Goal: Transaction & Acquisition: Subscribe to service/newsletter

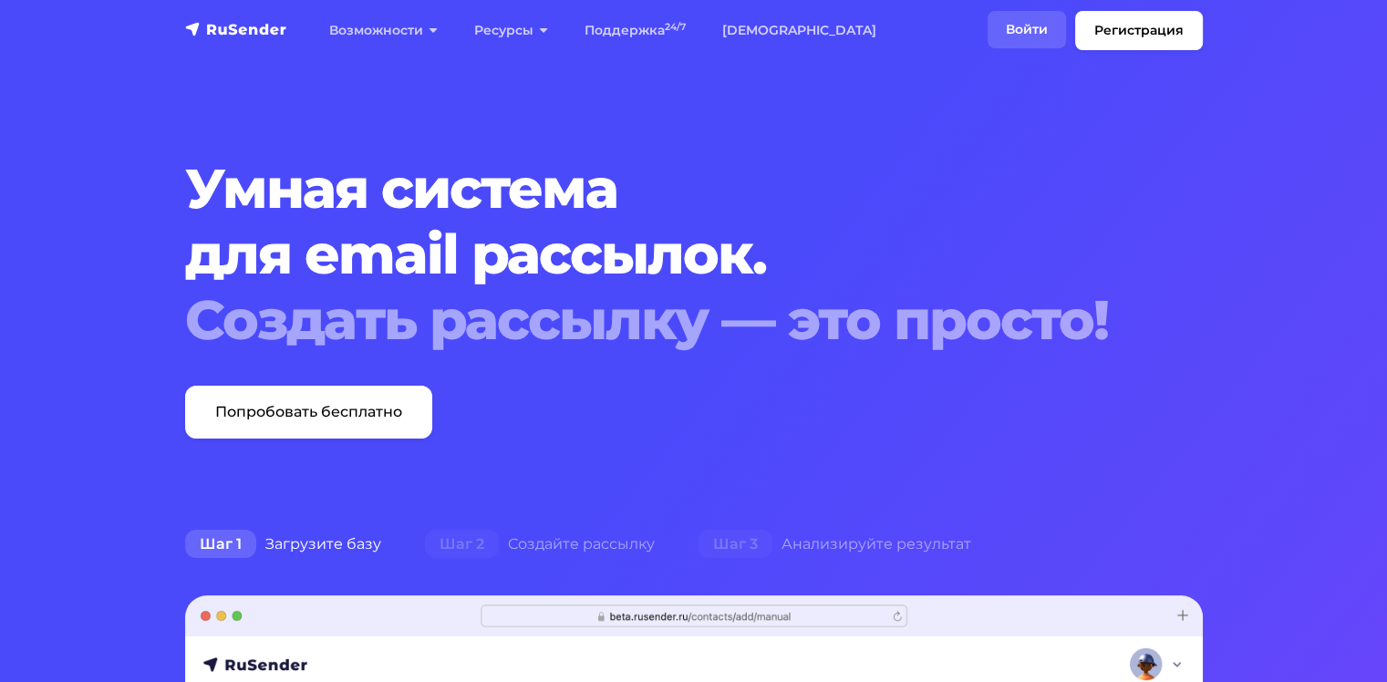
click at [1038, 36] on link "Войти" at bounding box center [1026, 29] width 78 height 37
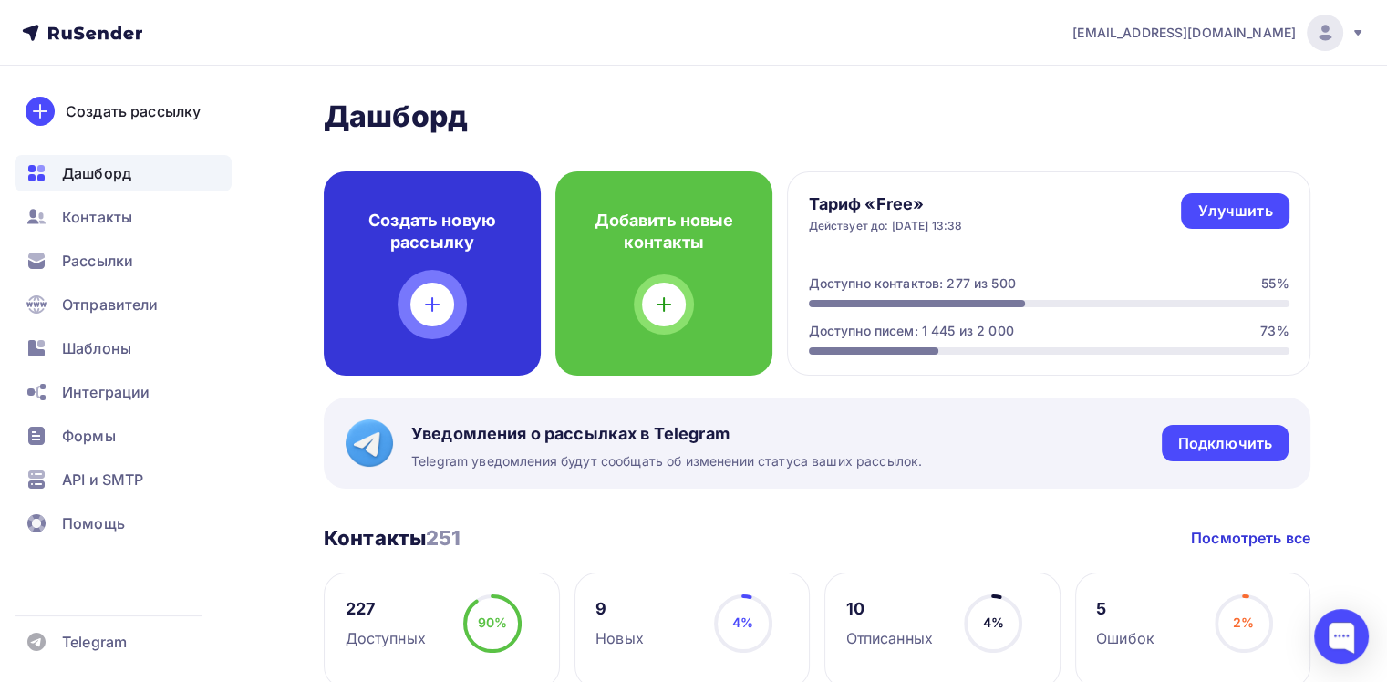
click at [438, 269] on div "Создать новую рассылку" at bounding box center [432, 273] width 217 height 204
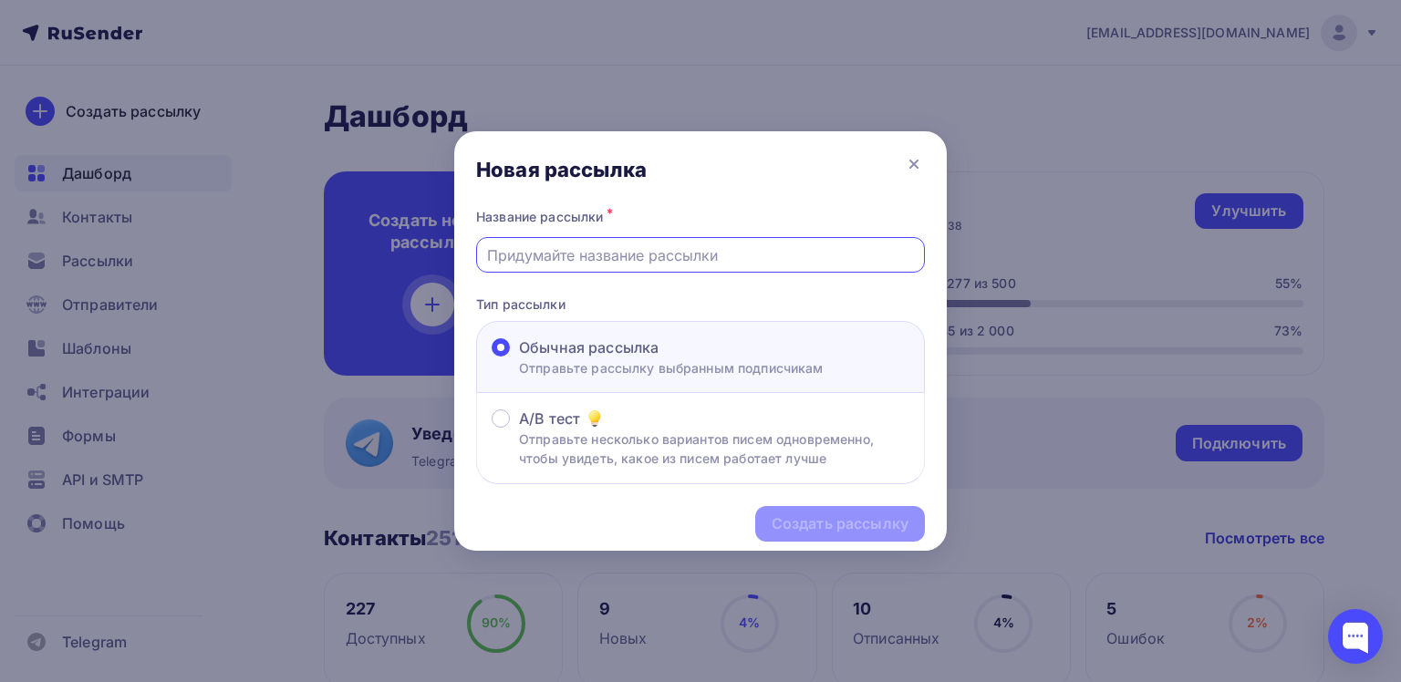
click at [639, 244] on input "text" at bounding box center [701, 255] width 428 height 22
type input "A"
type input "Фонд помощи Школе"
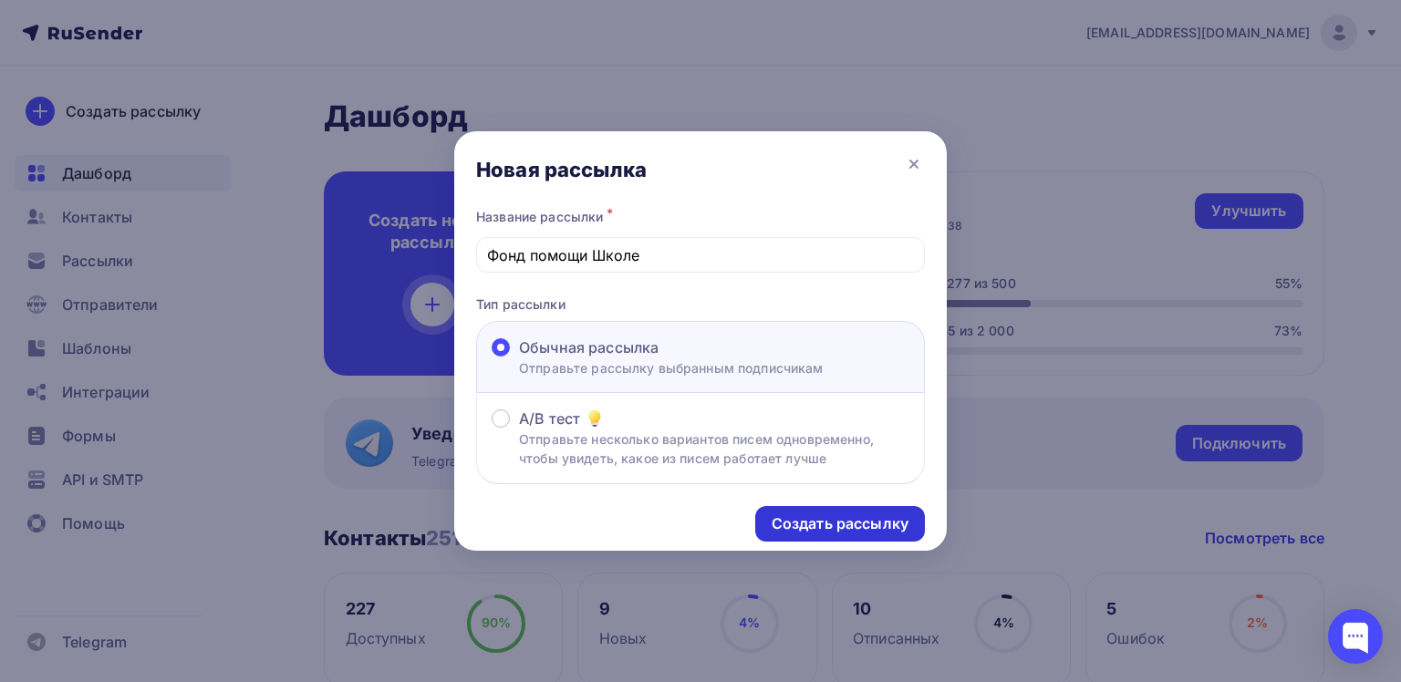
click at [811, 522] on div "Создать рассылку" at bounding box center [839, 523] width 137 height 21
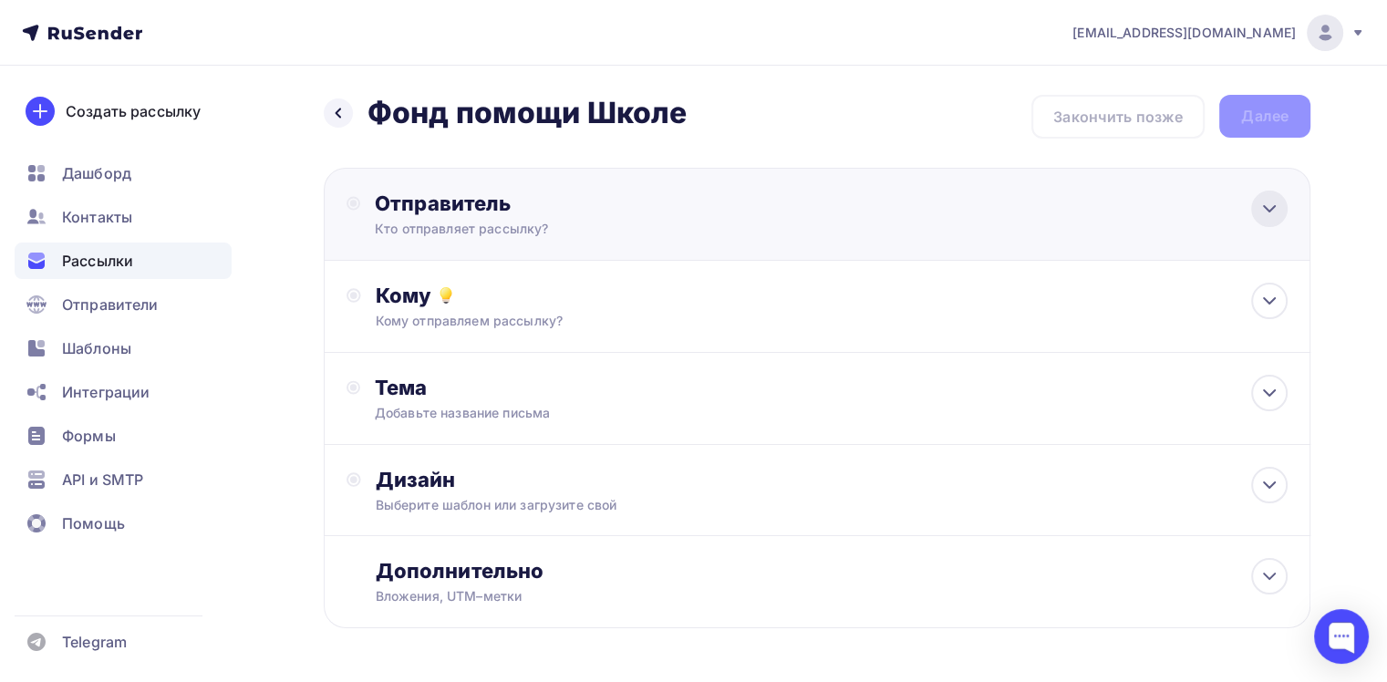
click at [1267, 208] on icon at bounding box center [1269, 208] width 11 height 5
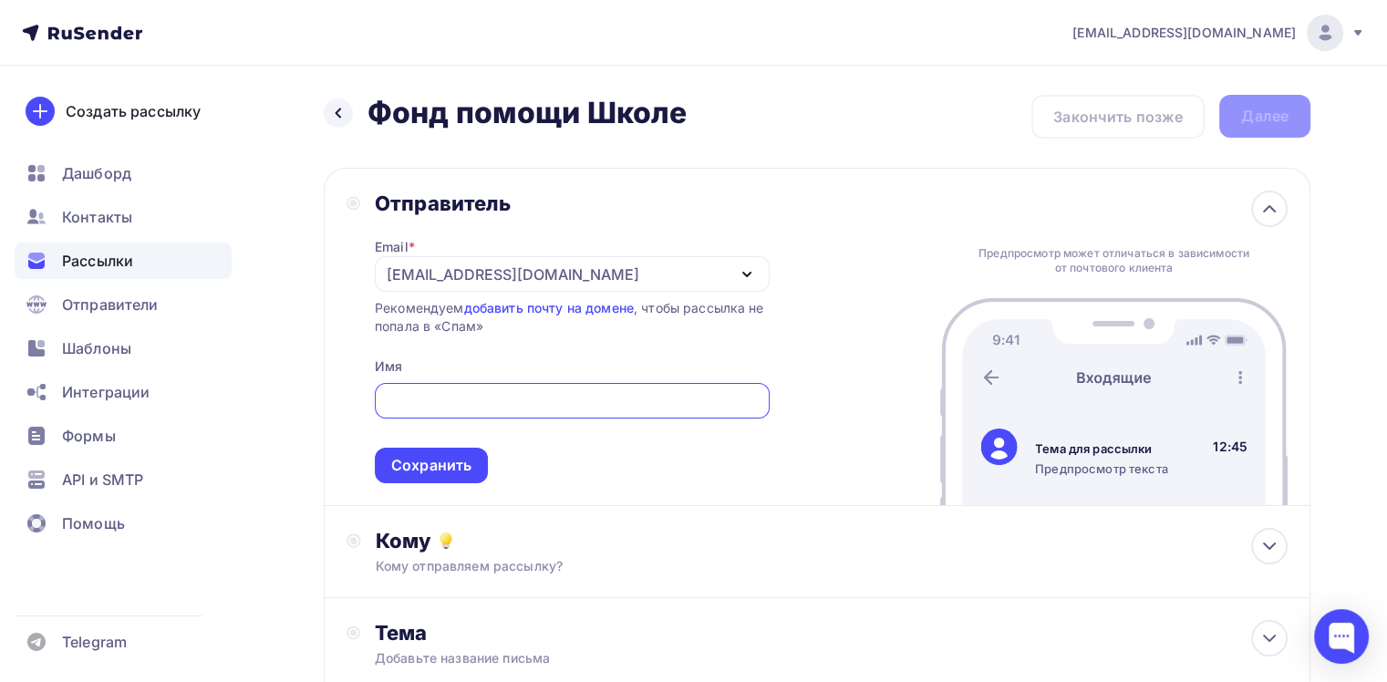
click at [743, 269] on icon "button" at bounding box center [747, 275] width 22 height 22
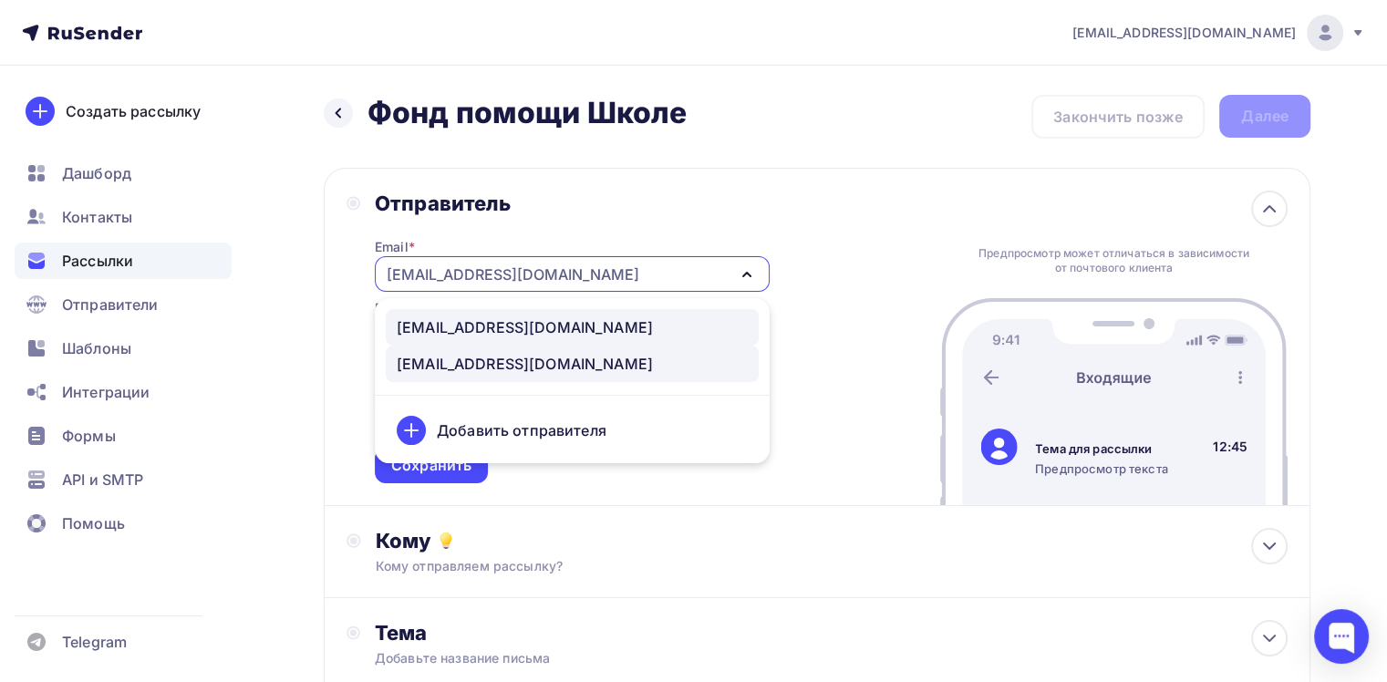
click at [509, 324] on div "[EMAIL_ADDRESS][DOMAIN_NAME]" at bounding box center [525, 327] width 256 height 22
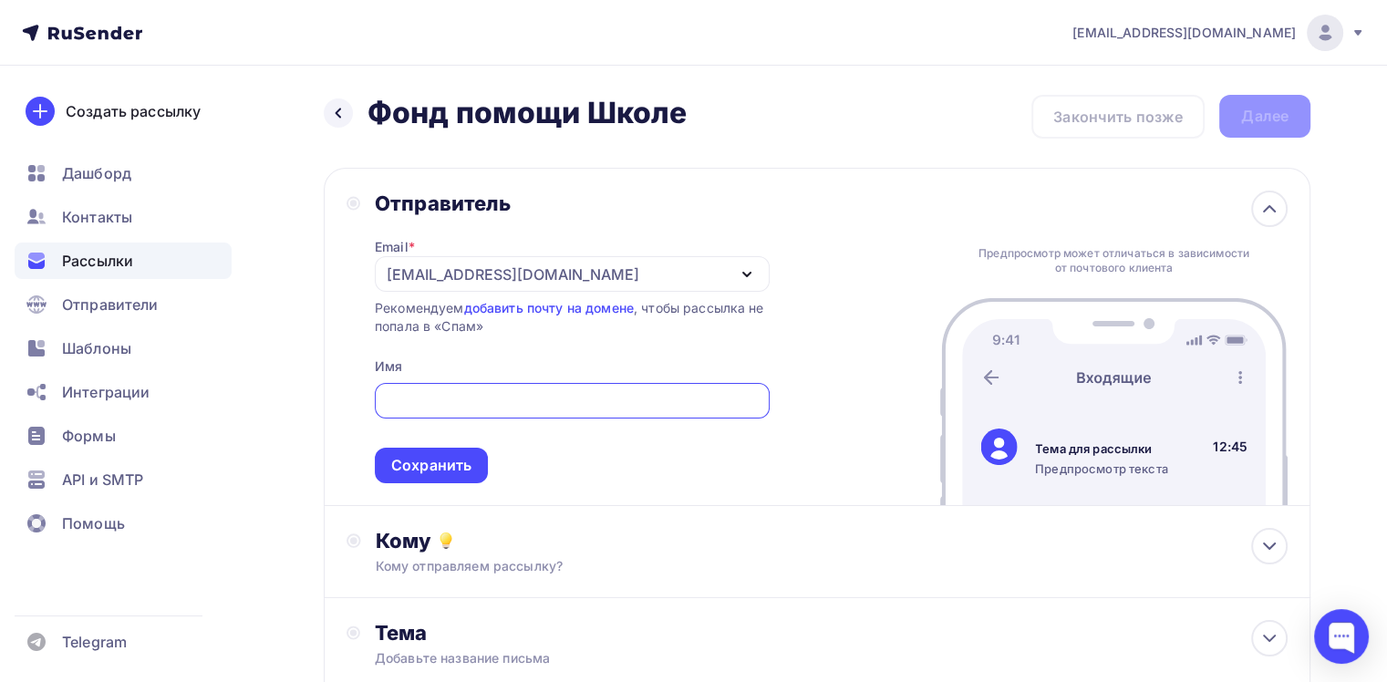
click at [454, 390] on input "text" at bounding box center [572, 401] width 374 height 22
type input "Новости школы "Путь зерна""
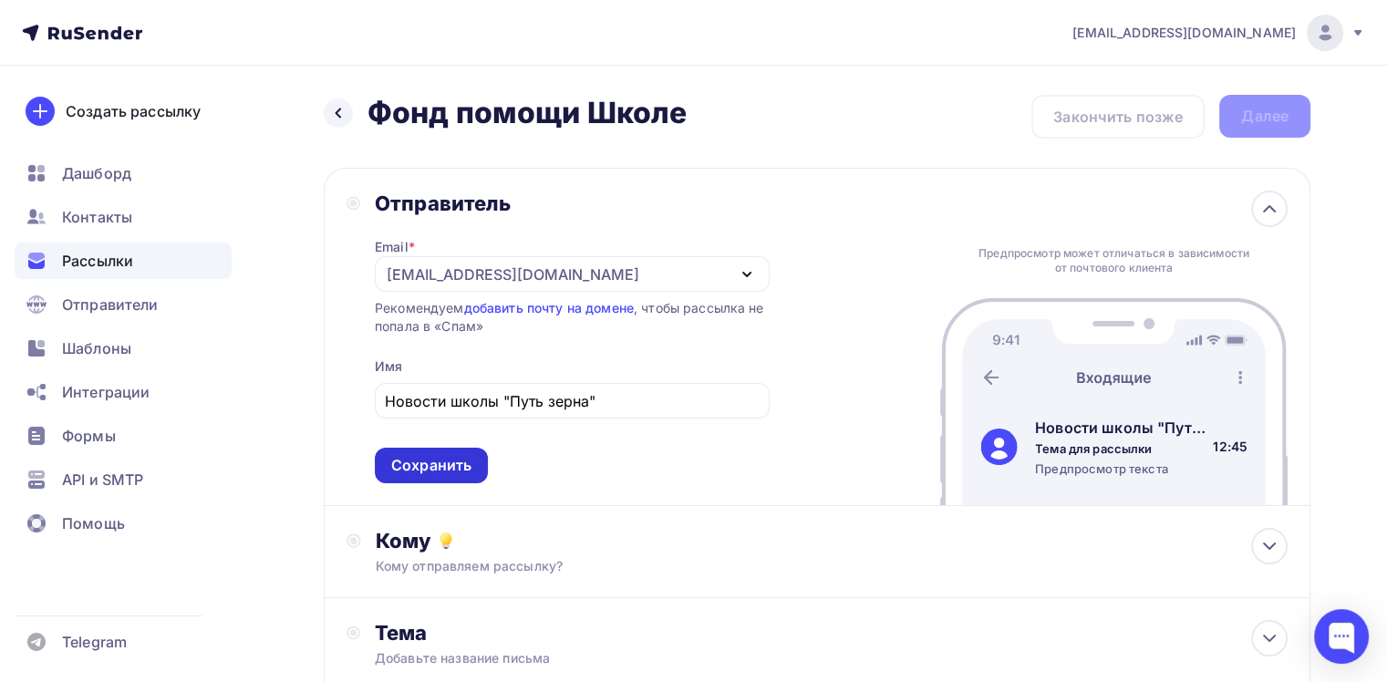
click at [433, 468] on div "Сохранить" at bounding box center [431, 465] width 80 height 21
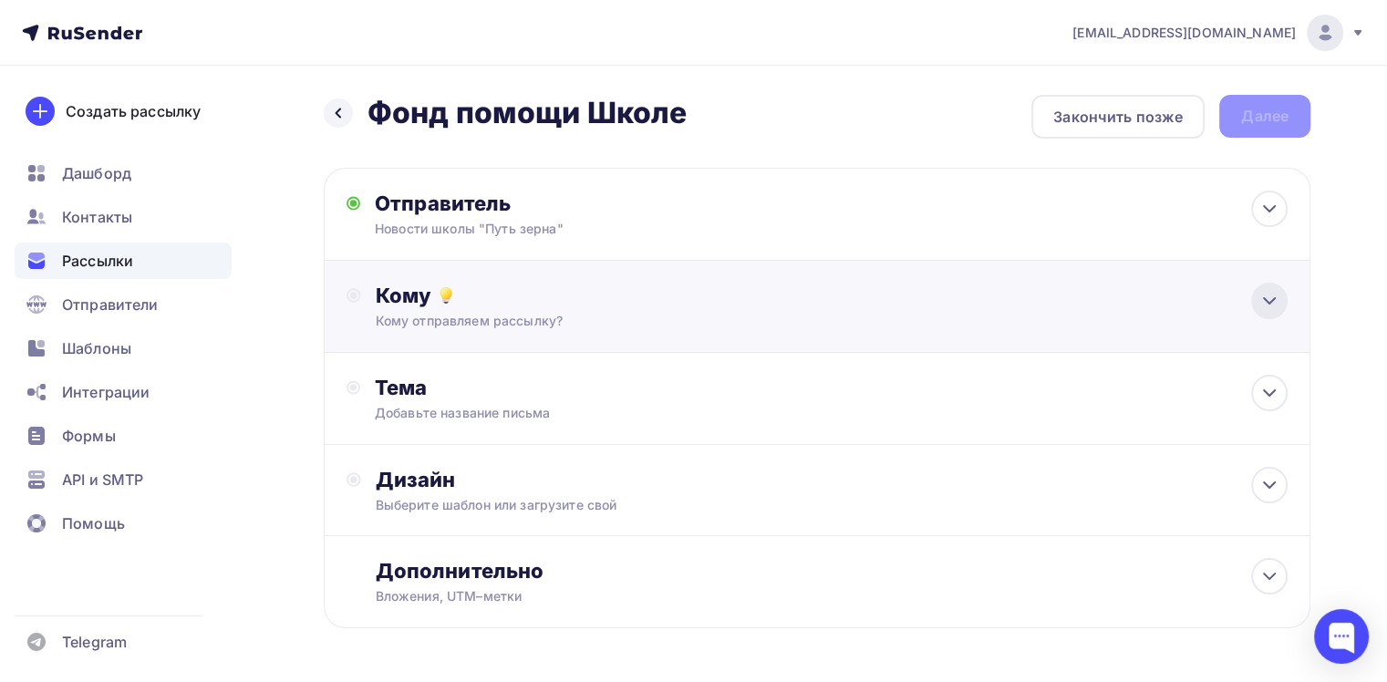
click at [1277, 301] on icon at bounding box center [1269, 301] width 22 height 22
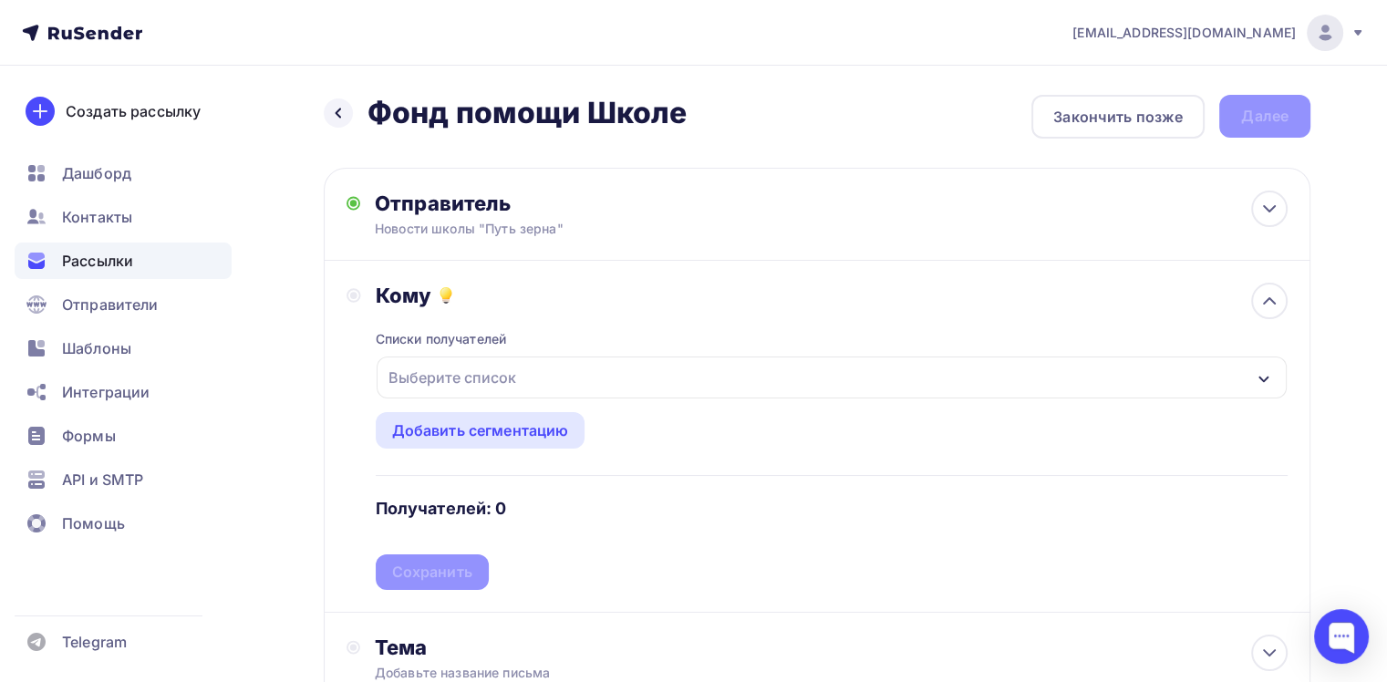
click at [834, 358] on div "Выберите список" at bounding box center [832, 378] width 910 height 42
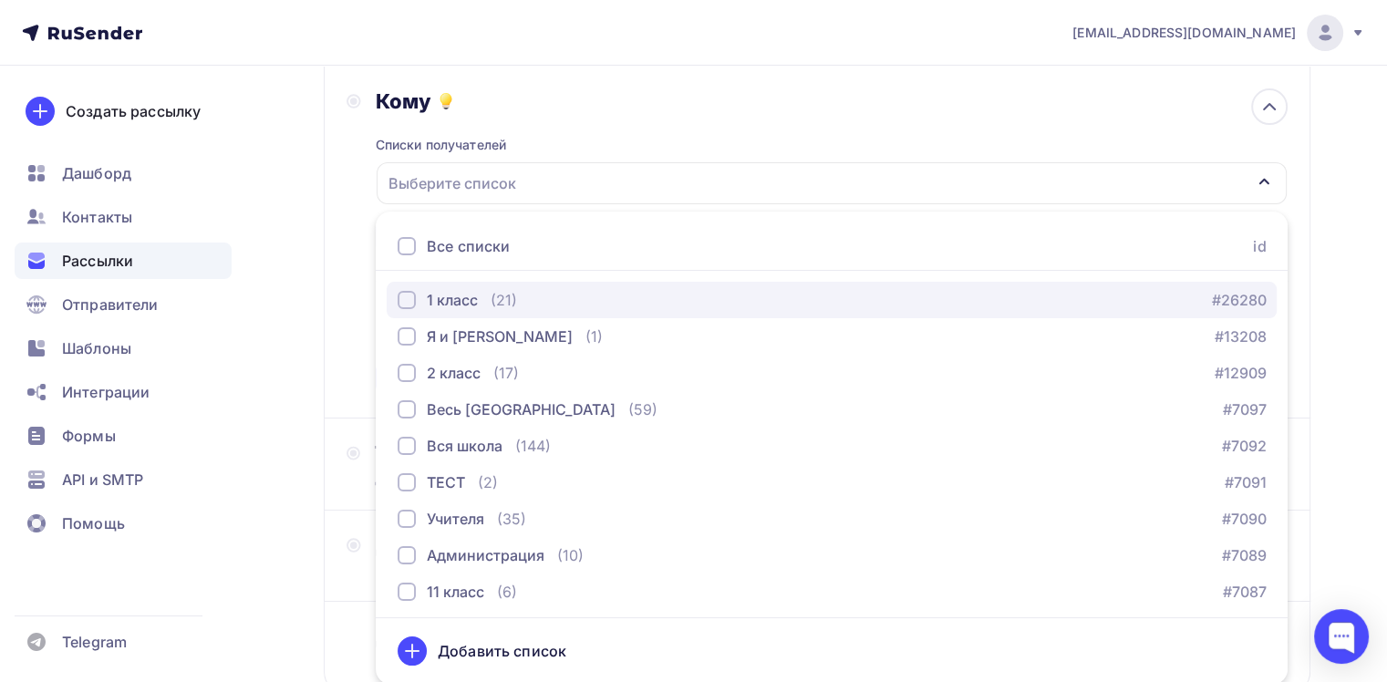
click at [641, 305] on div "1 класс (21) #26280" at bounding box center [832, 300] width 868 height 22
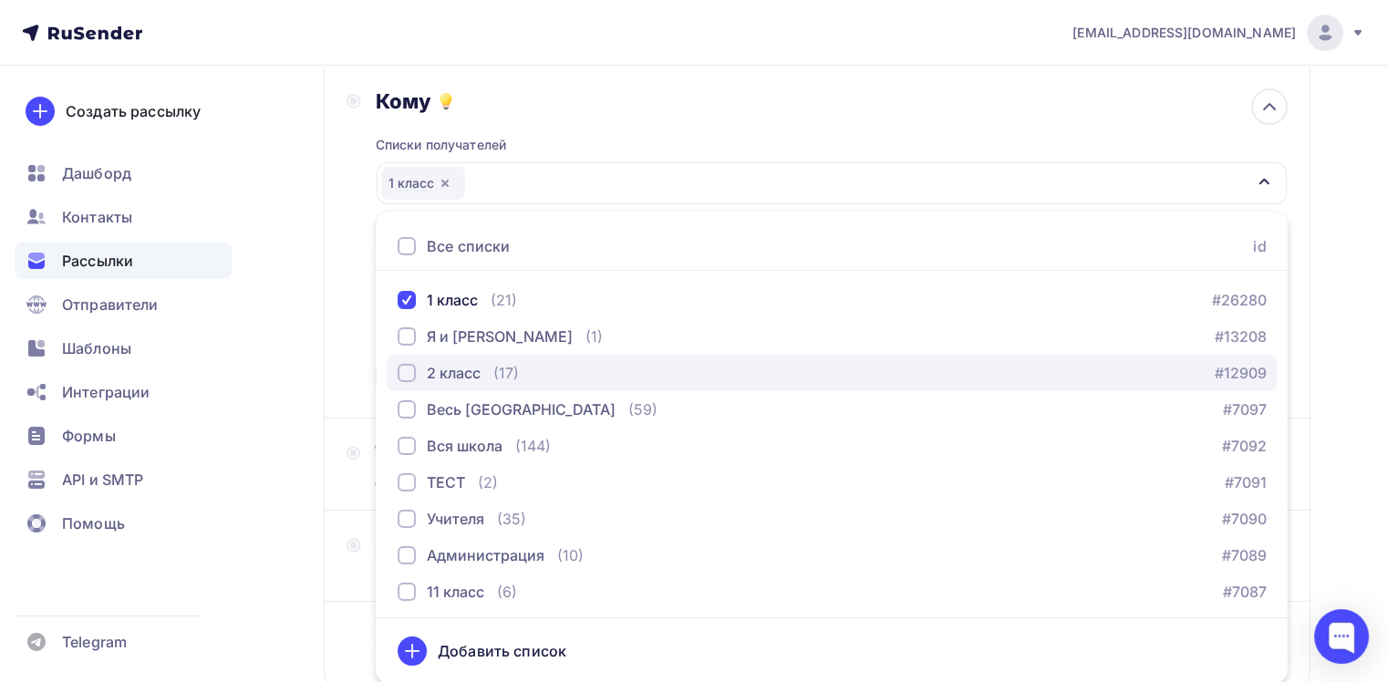
click at [460, 363] on div "2 класс" at bounding box center [454, 373] width 54 height 22
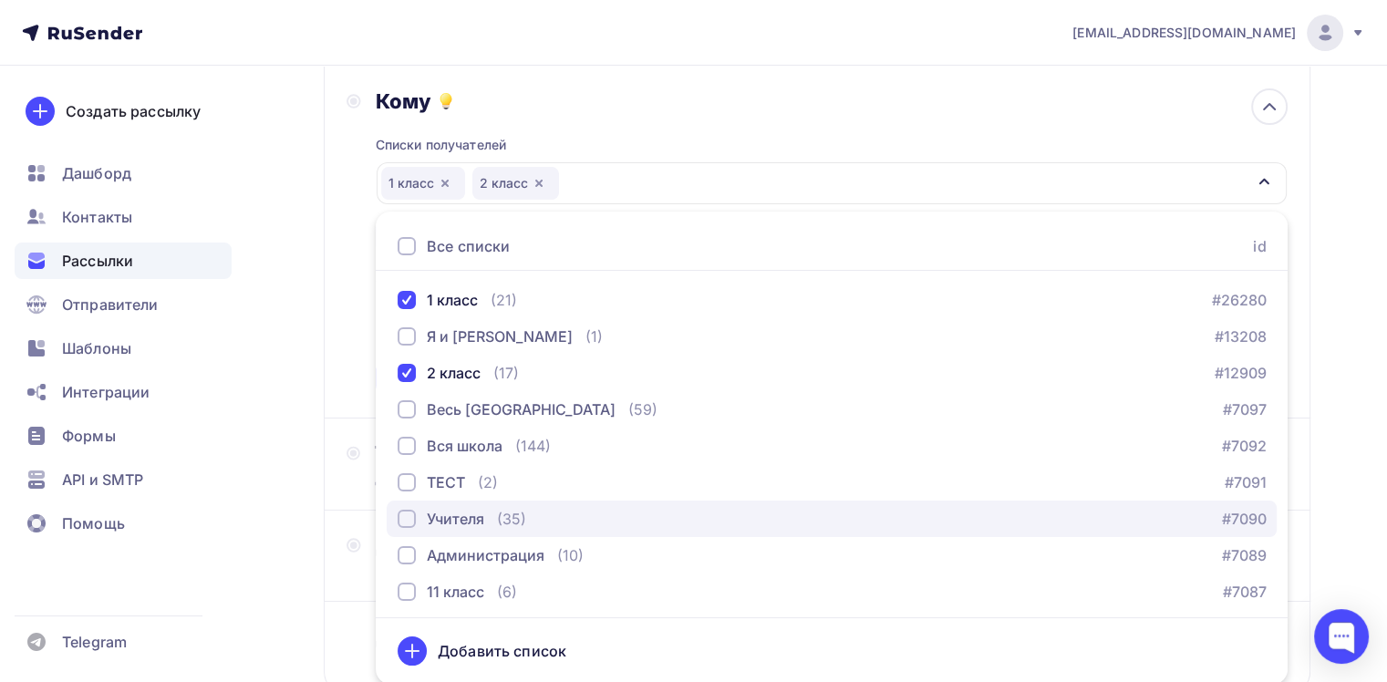
click at [422, 527] on div "Учителя" at bounding box center [441, 519] width 87 height 22
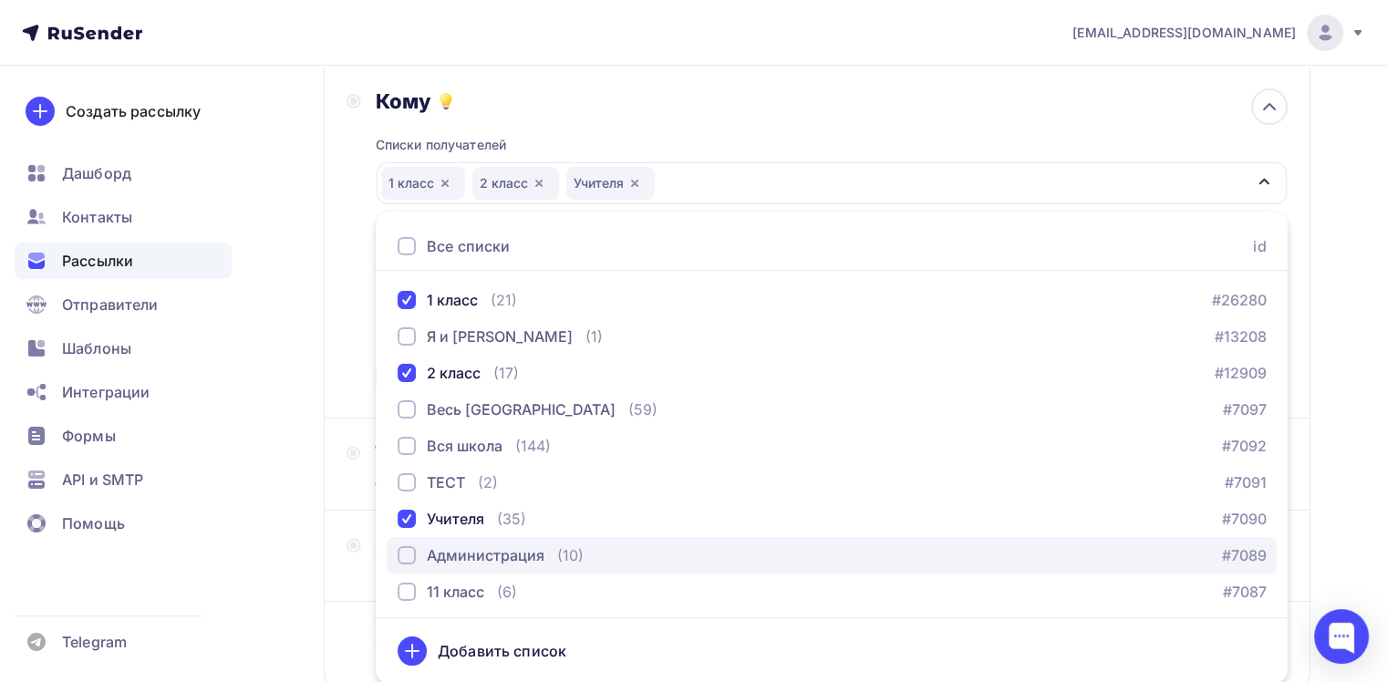
click at [452, 558] on div "Администрация" at bounding box center [486, 555] width 118 height 22
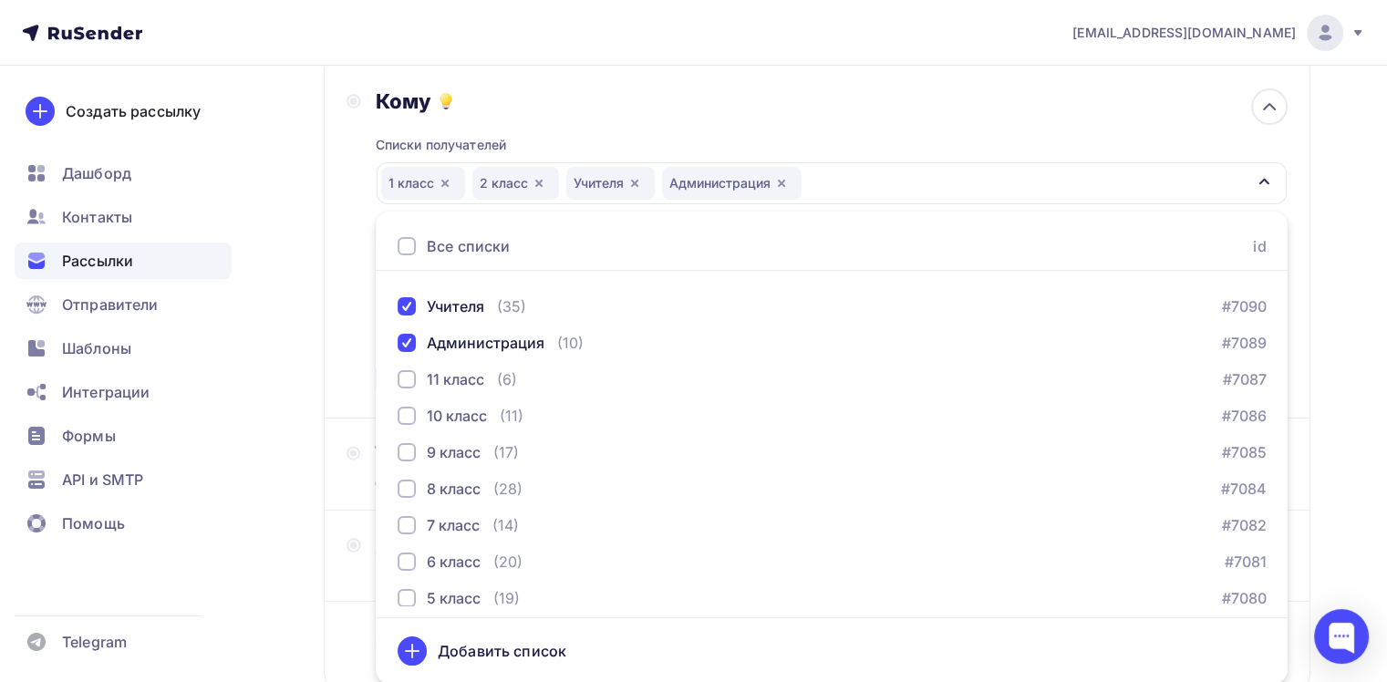
scroll to position [215, 0]
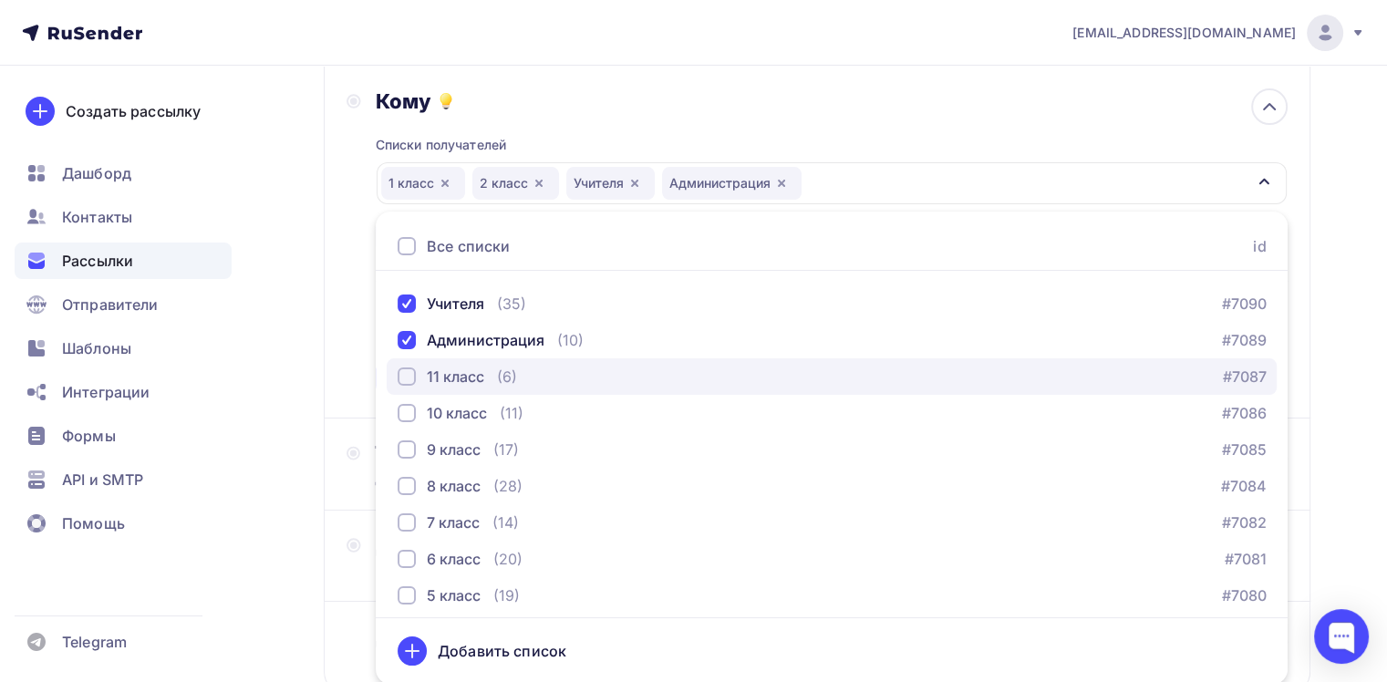
click at [485, 367] on div "11 класс (6)" at bounding box center [457, 377] width 119 height 22
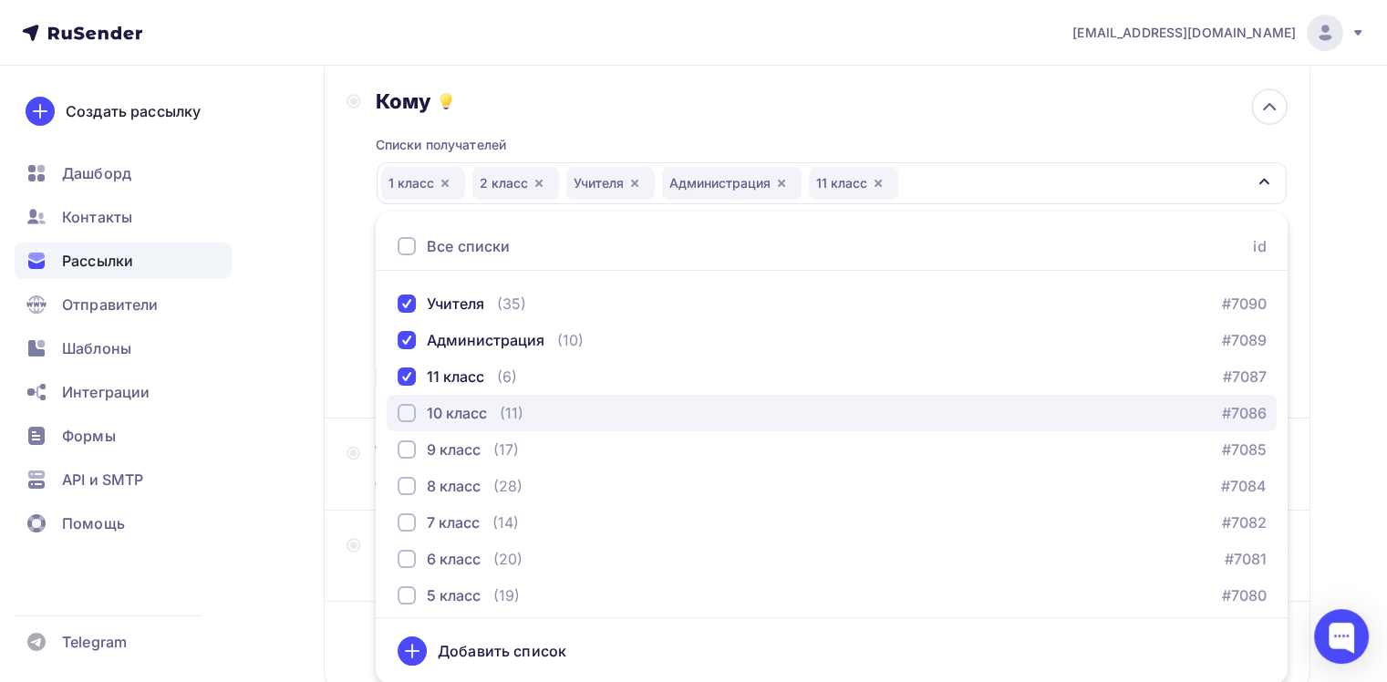
click at [465, 408] on div "10 класс" at bounding box center [457, 413] width 60 height 22
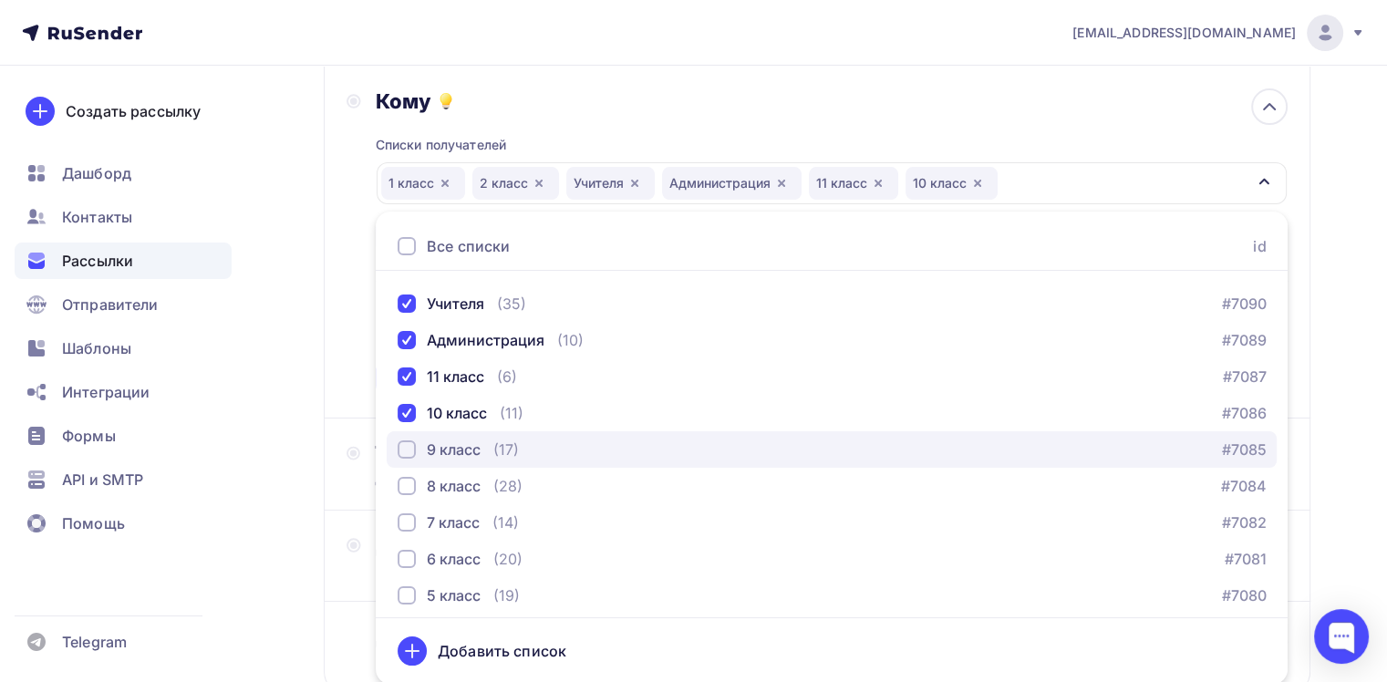
click at [447, 445] on div "9 класс" at bounding box center [454, 450] width 54 height 22
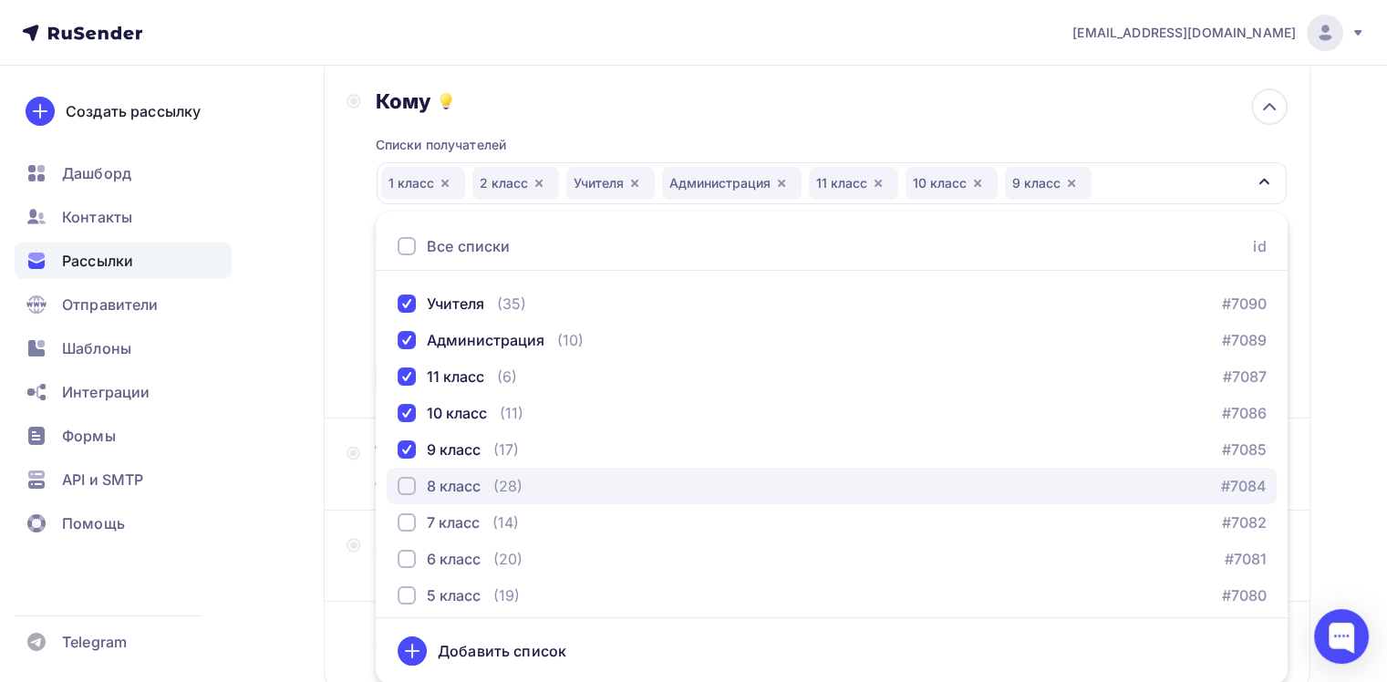
click at [433, 487] on div "8 класс" at bounding box center [454, 486] width 54 height 22
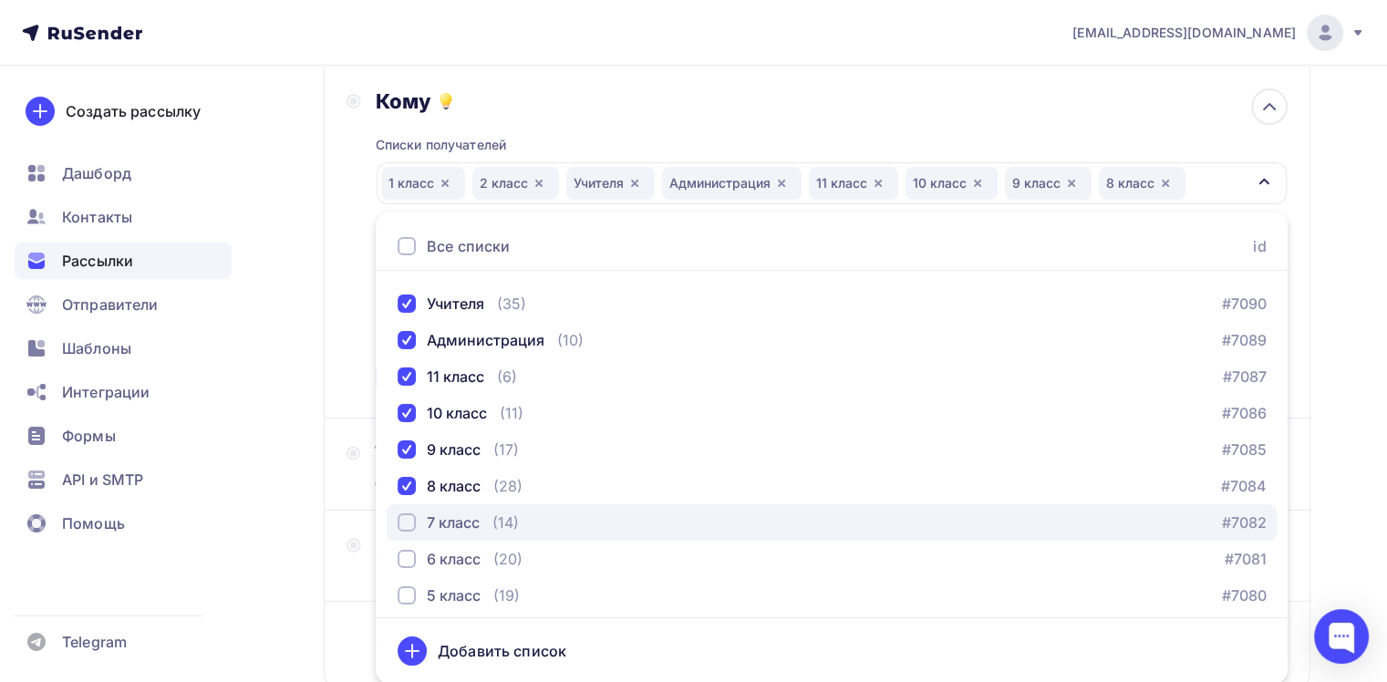
click at [423, 530] on div "7 класс" at bounding box center [439, 523] width 82 height 22
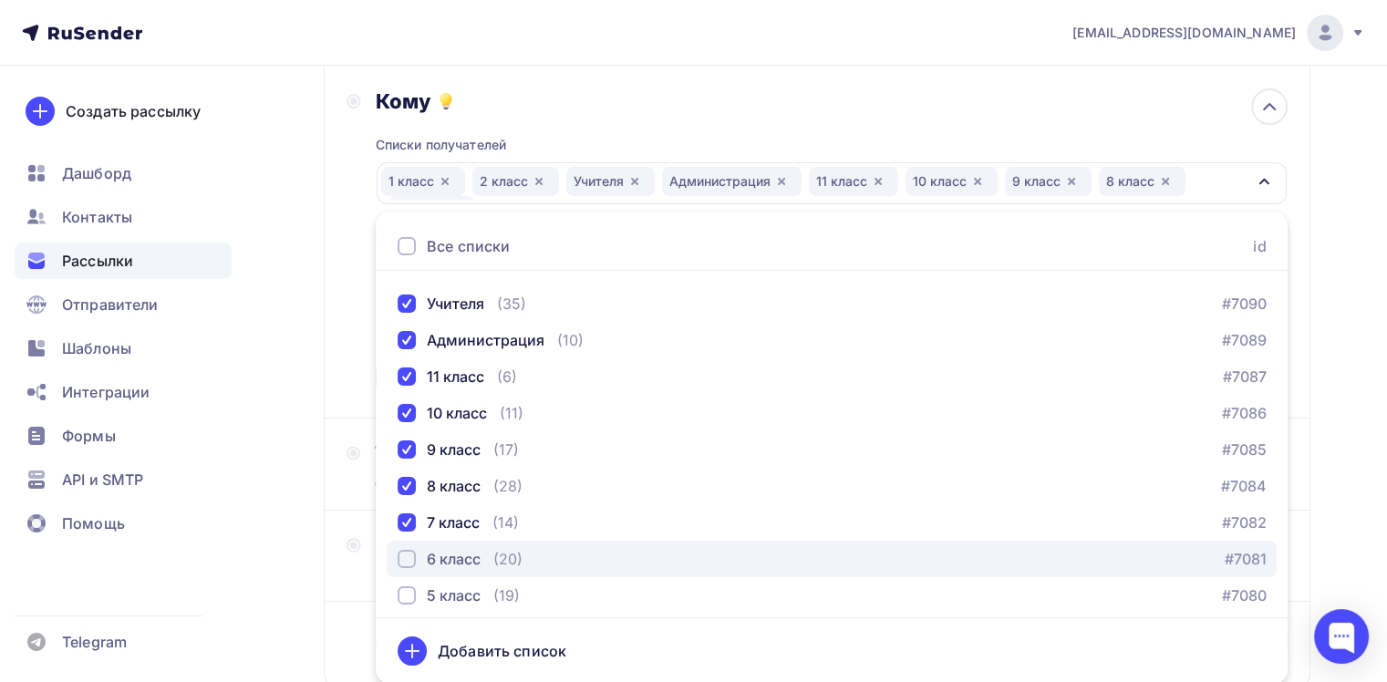
click at [423, 555] on div "6 класс" at bounding box center [439, 559] width 83 height 22
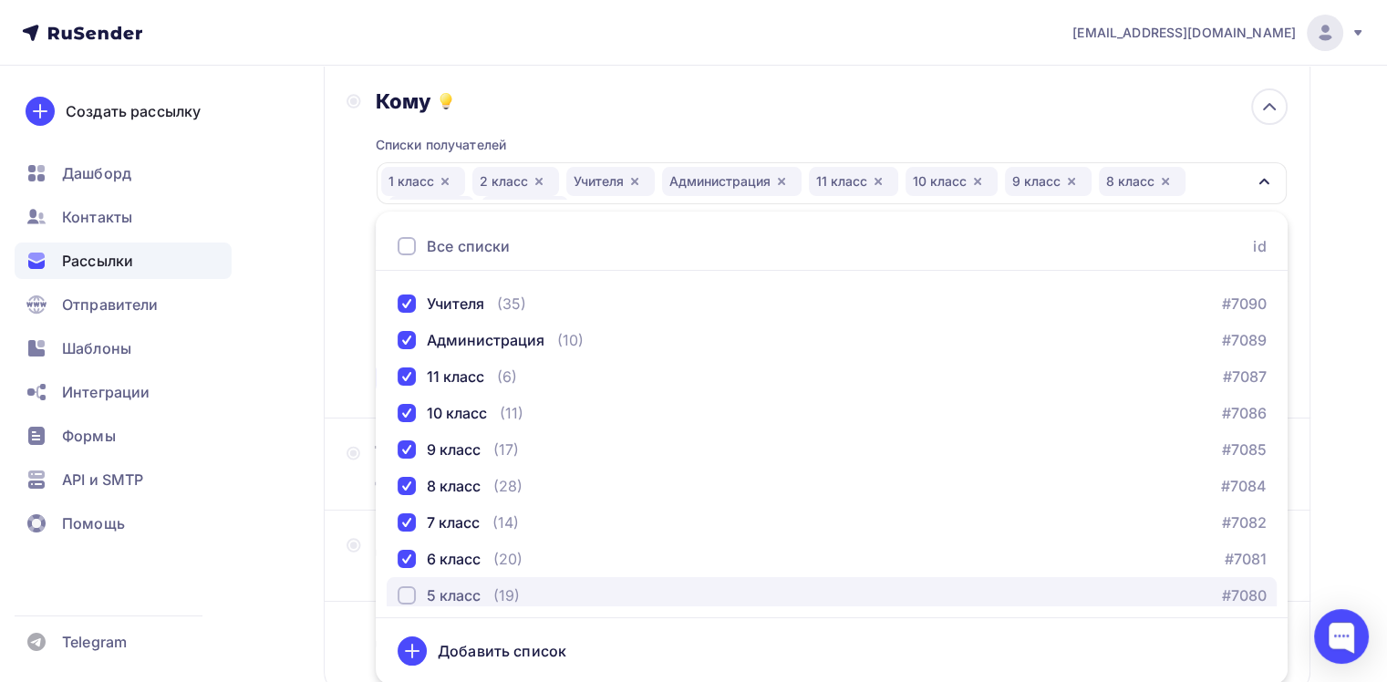
click at [427, 592] on div "5 класс" at bounding box center [454, 595] width 54 height 22
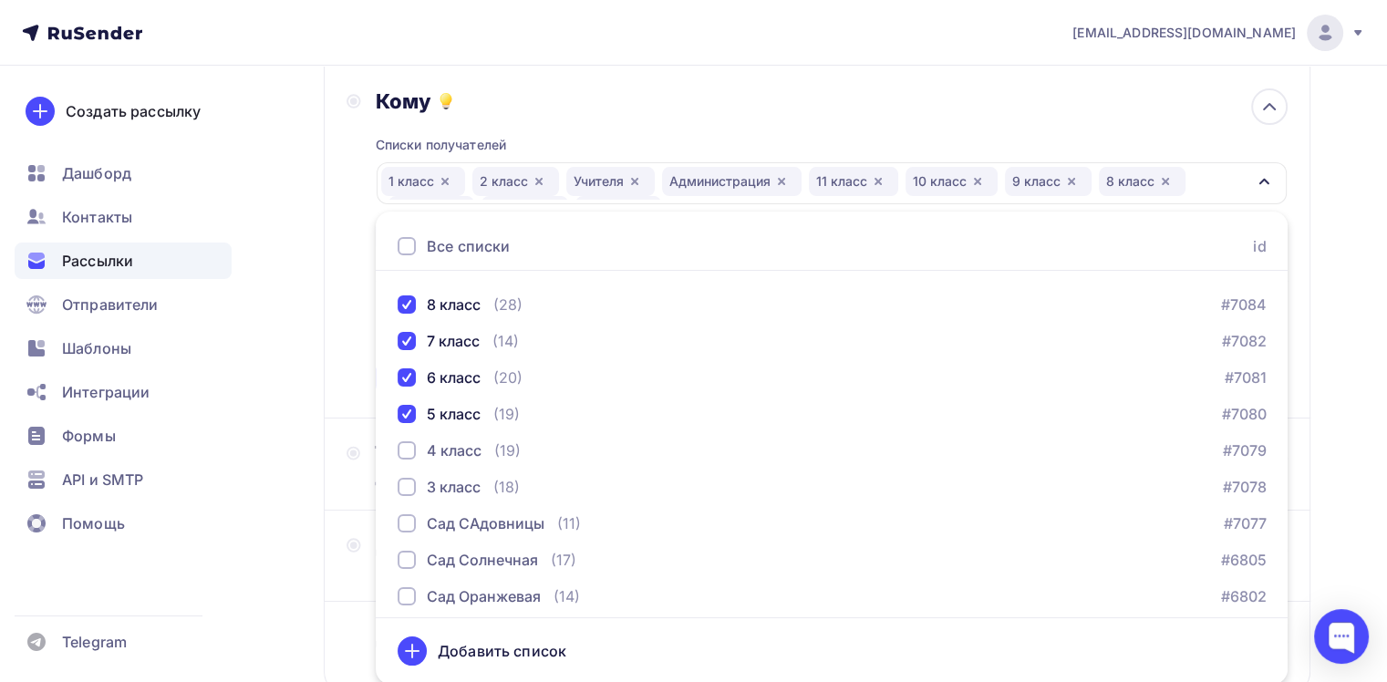
scroll to position [405, 0]
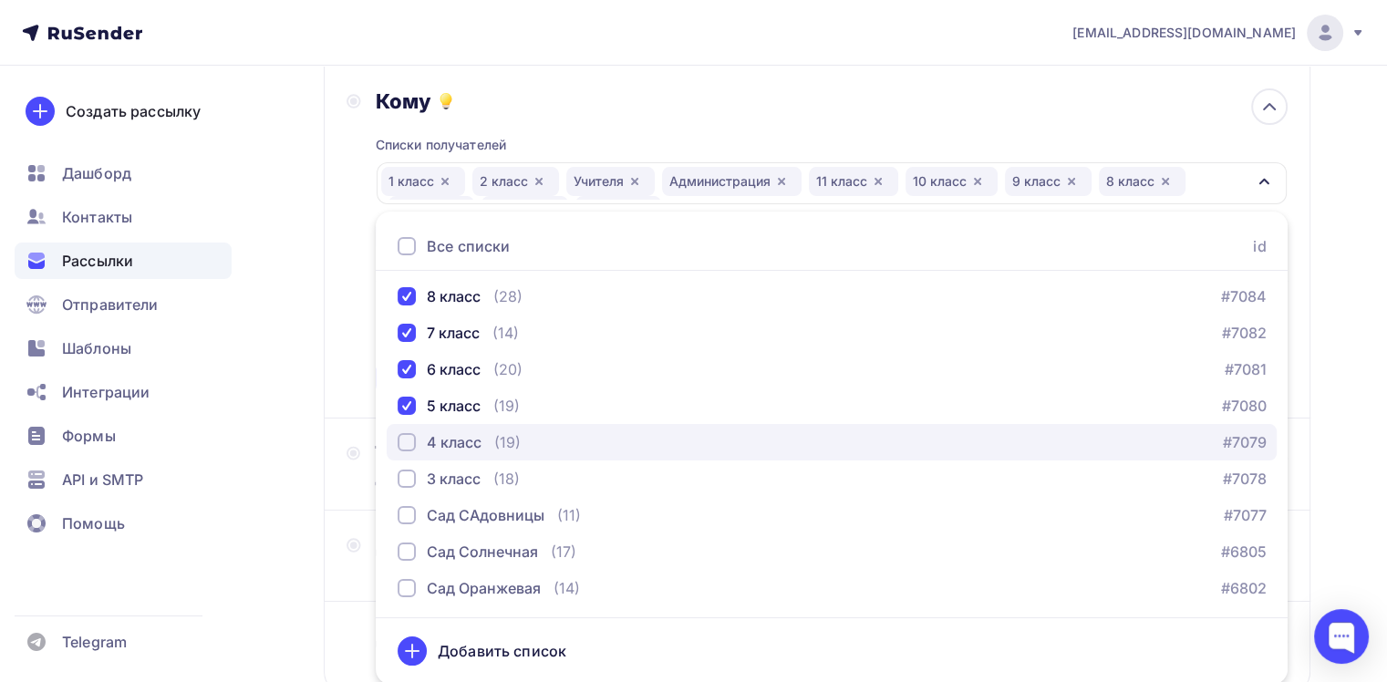
click at [467, 426] on button "4 класс (19) #7079" at bounding box center [832, 442] width 890 height 36
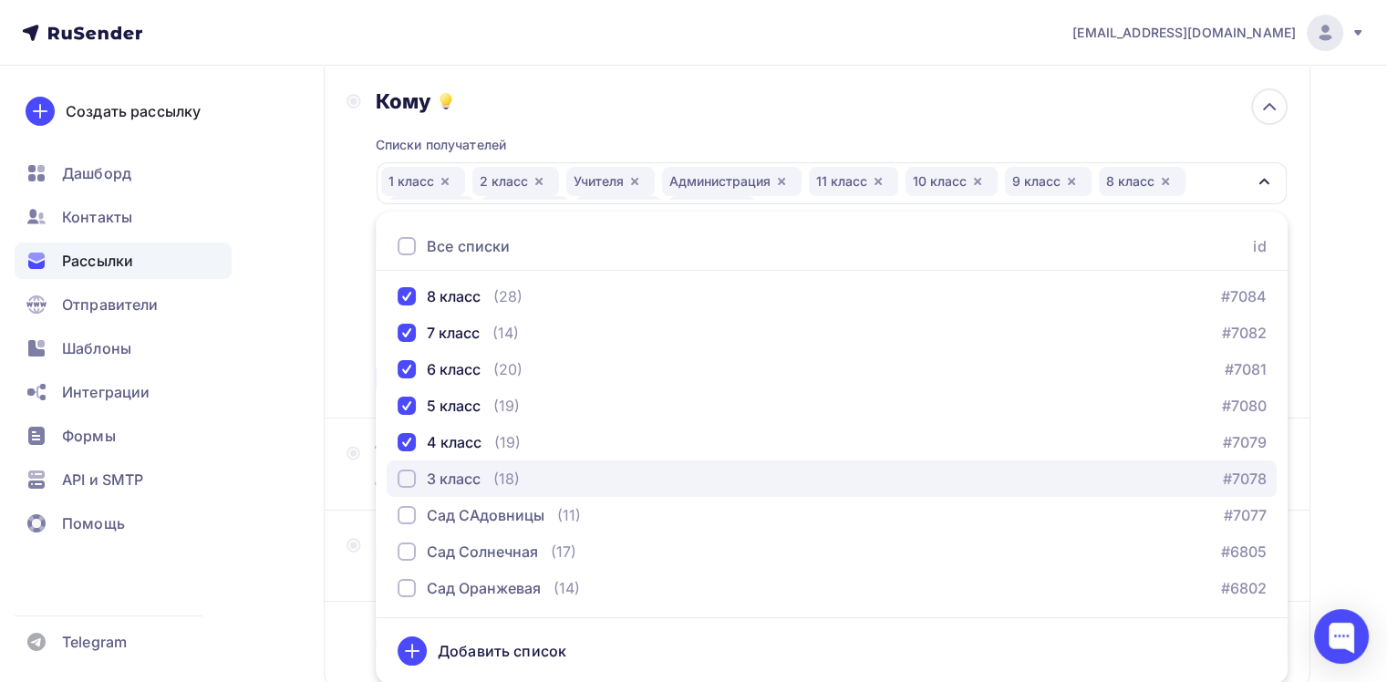
click at [434, 474] on div "3 класс" at bounding box center [454, 479] width 54 height 22
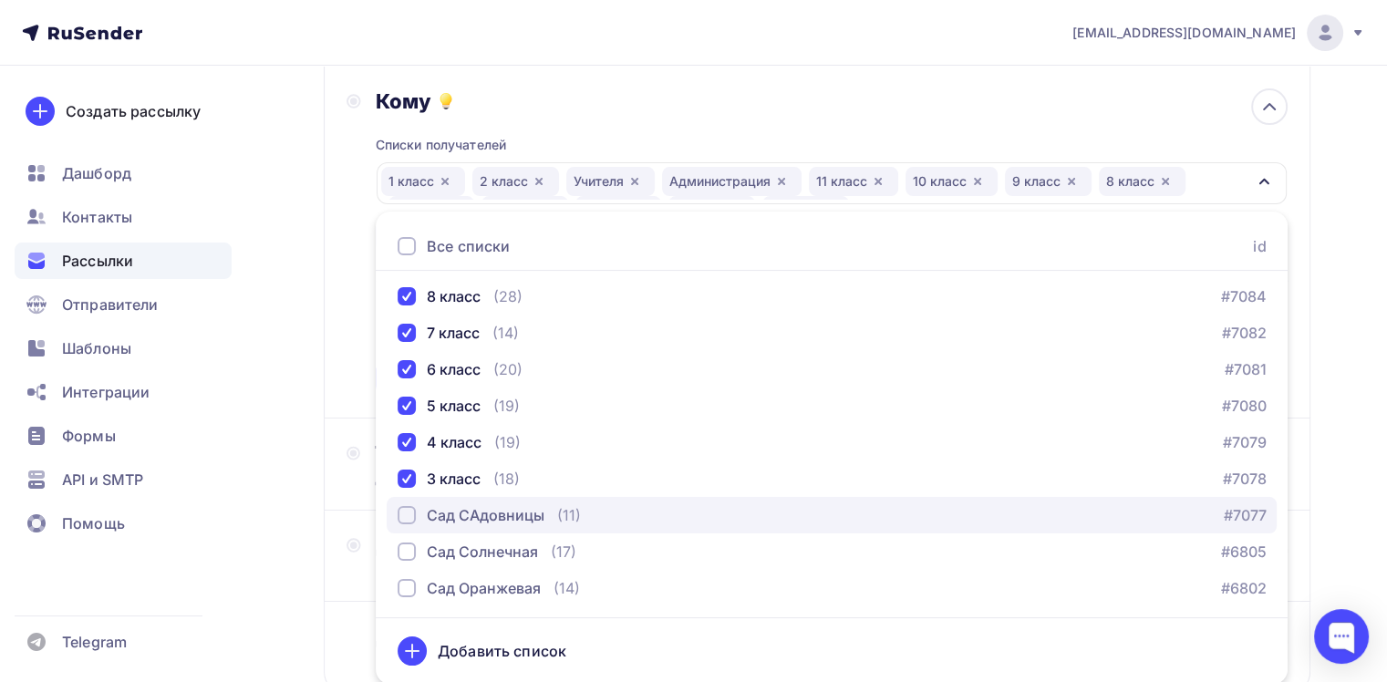
click at [434, 512] on div "Сад САдовницы" at bounding box center [486, 515] width 118 height 22
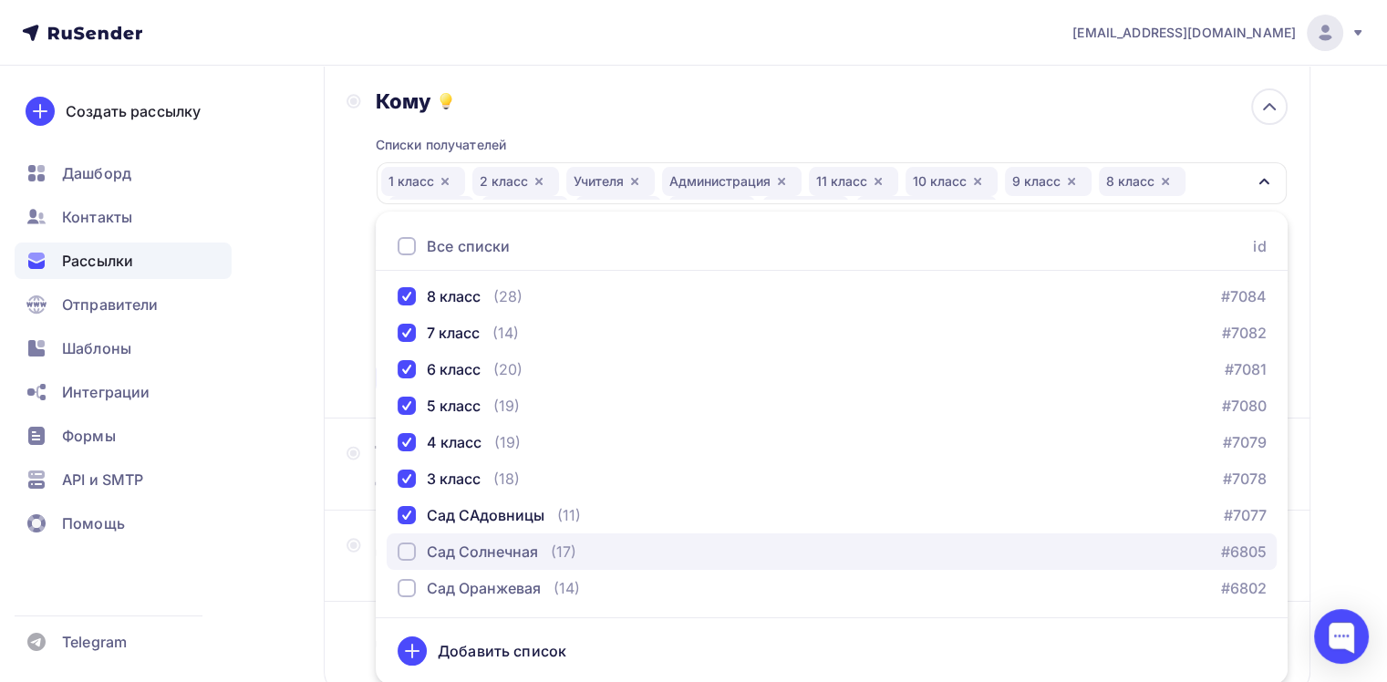
click at [427, 555] on div "Сад Солнечная" at bounding box center [482, 552] width 111 height 22
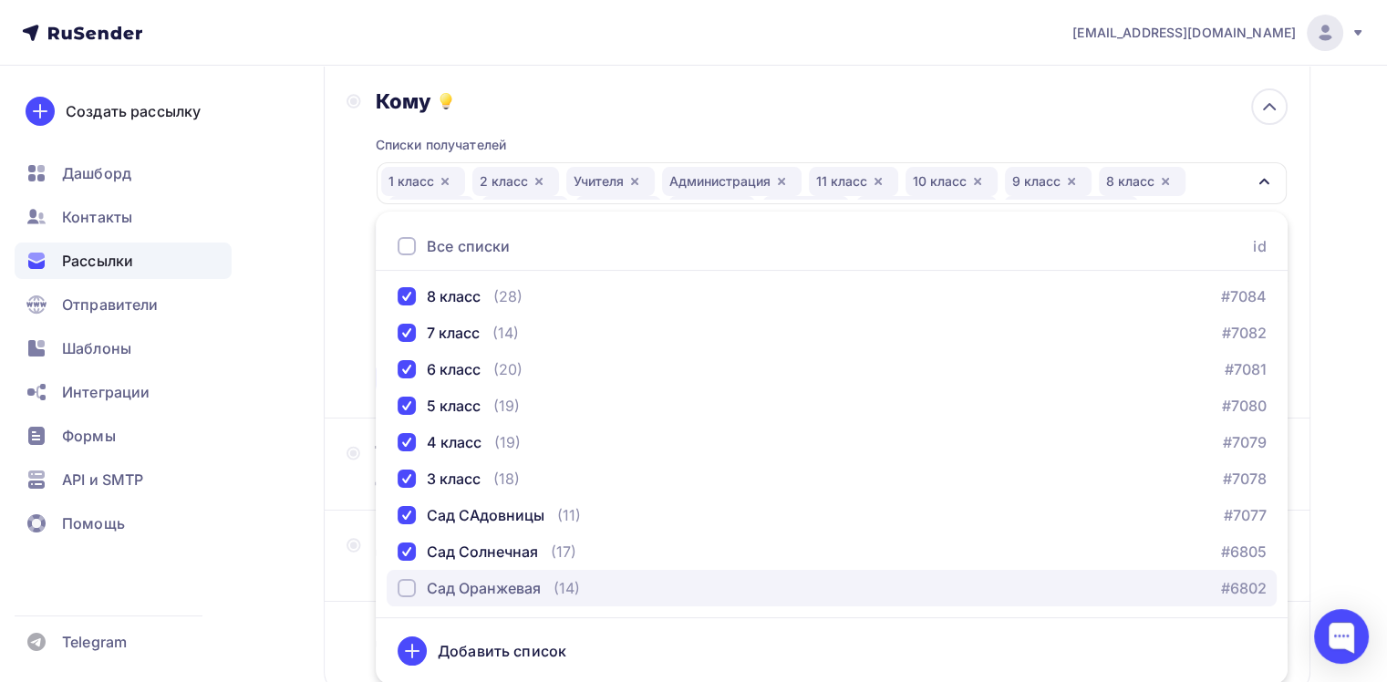
click at [427, 592] on div "Сад Оранжевая" at bounding box center [484, 588] width 114 height 22
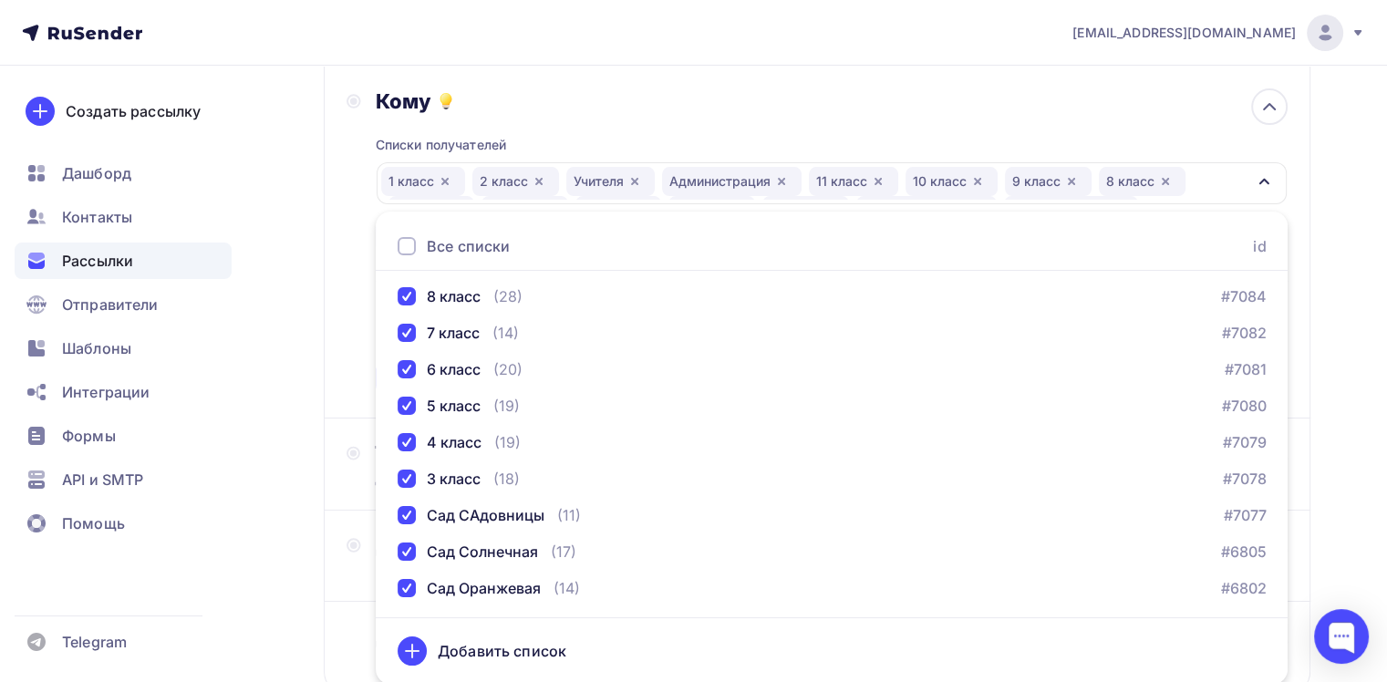
scroll to position [441, 0]
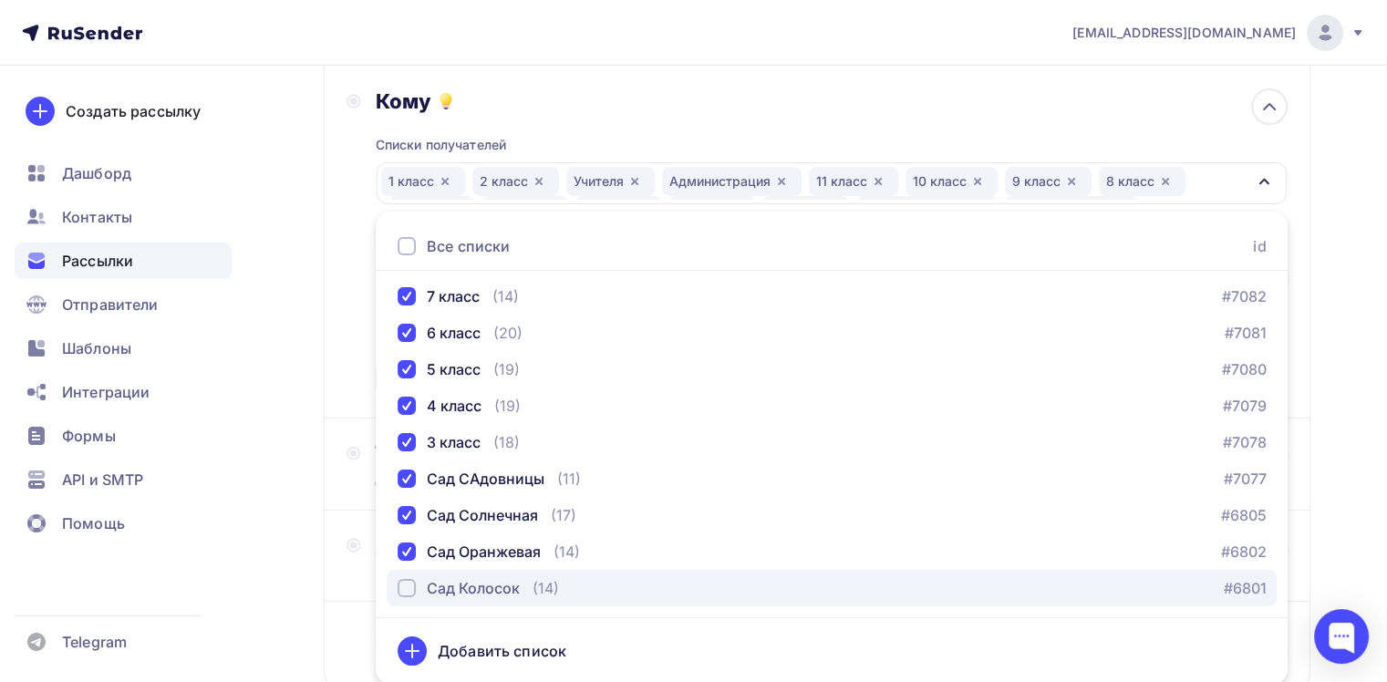
click at [458, 584] on div "Сад Колосок" at bounding box center [473, 588] width 93 height 22
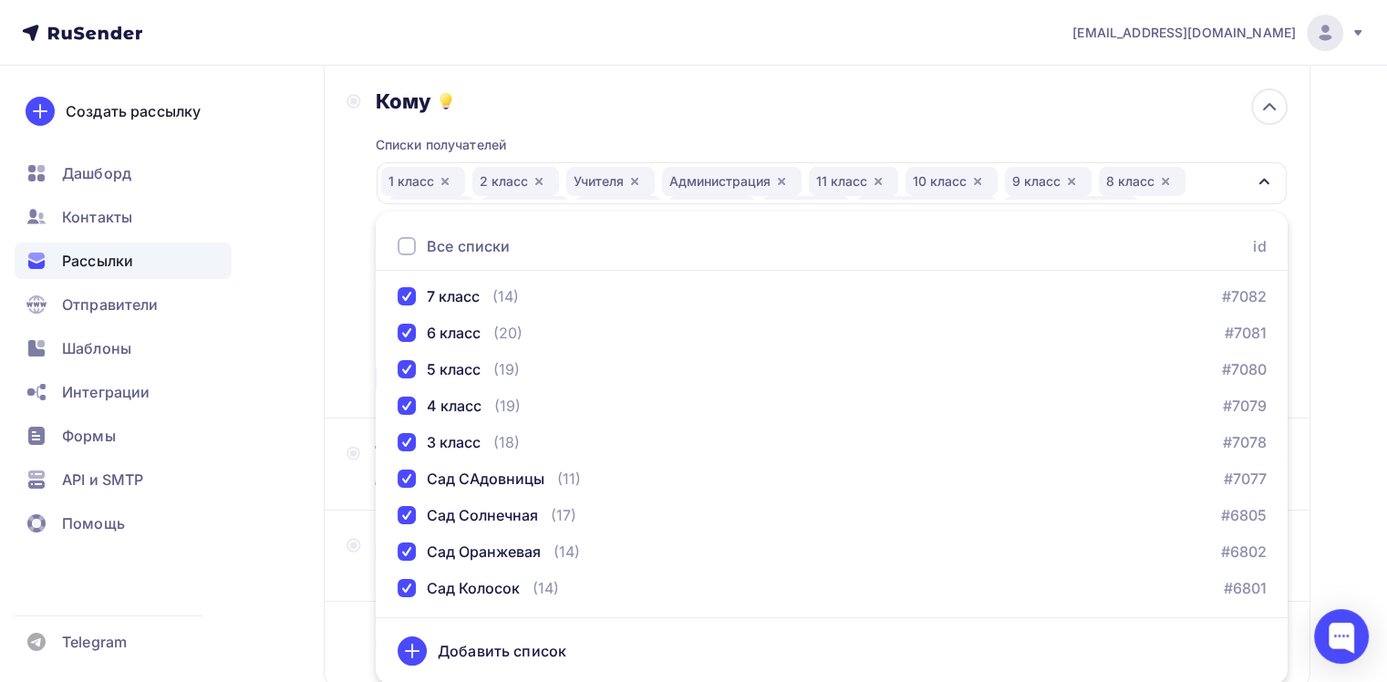
click at [1343, 529] on div "Назад Фонд помощи Школе Фонд помощи Школе Закончить позже Далее Отправитель Нов…" at bounding box center [693, 341] width 1387 height 940
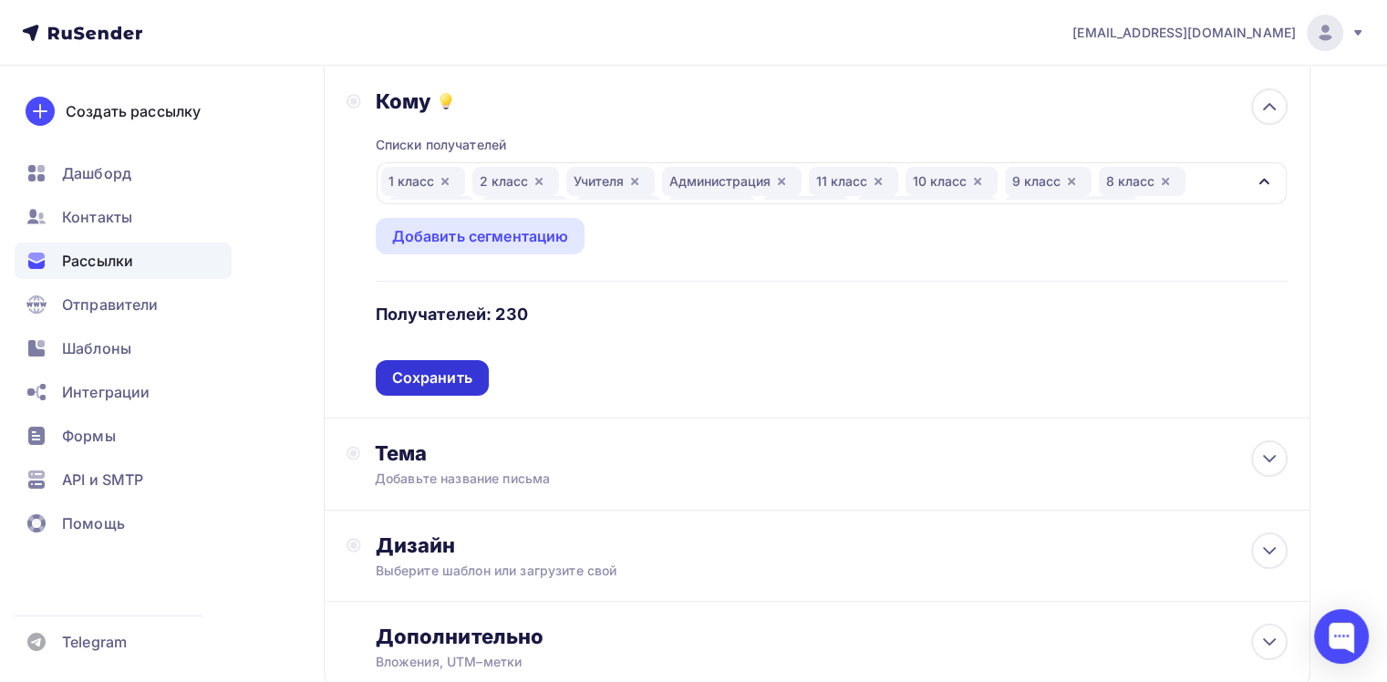
click at [463, 373] on div "Сохранить" at bounding box center [432, 377] width 80 height 21
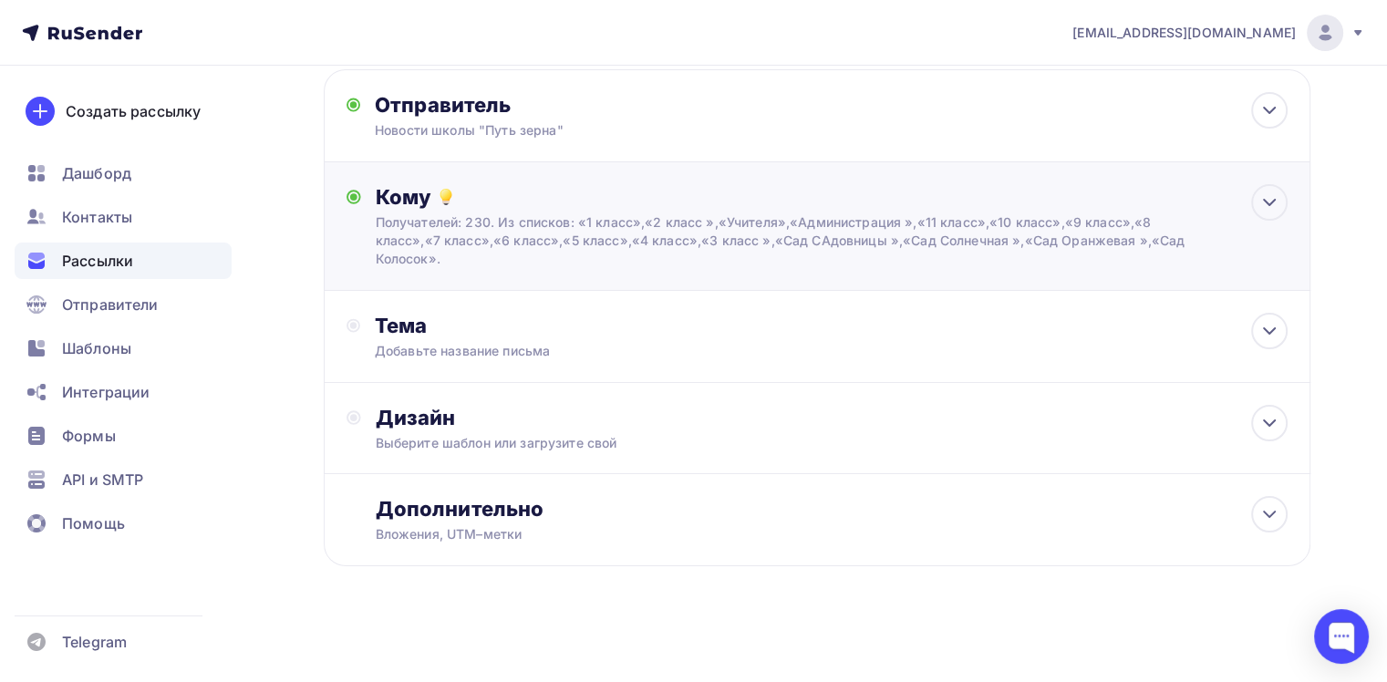
scroll to position [98, 0]
click at [1267, 337] on icon at bounding box center [1269, 331] width 22 height 22
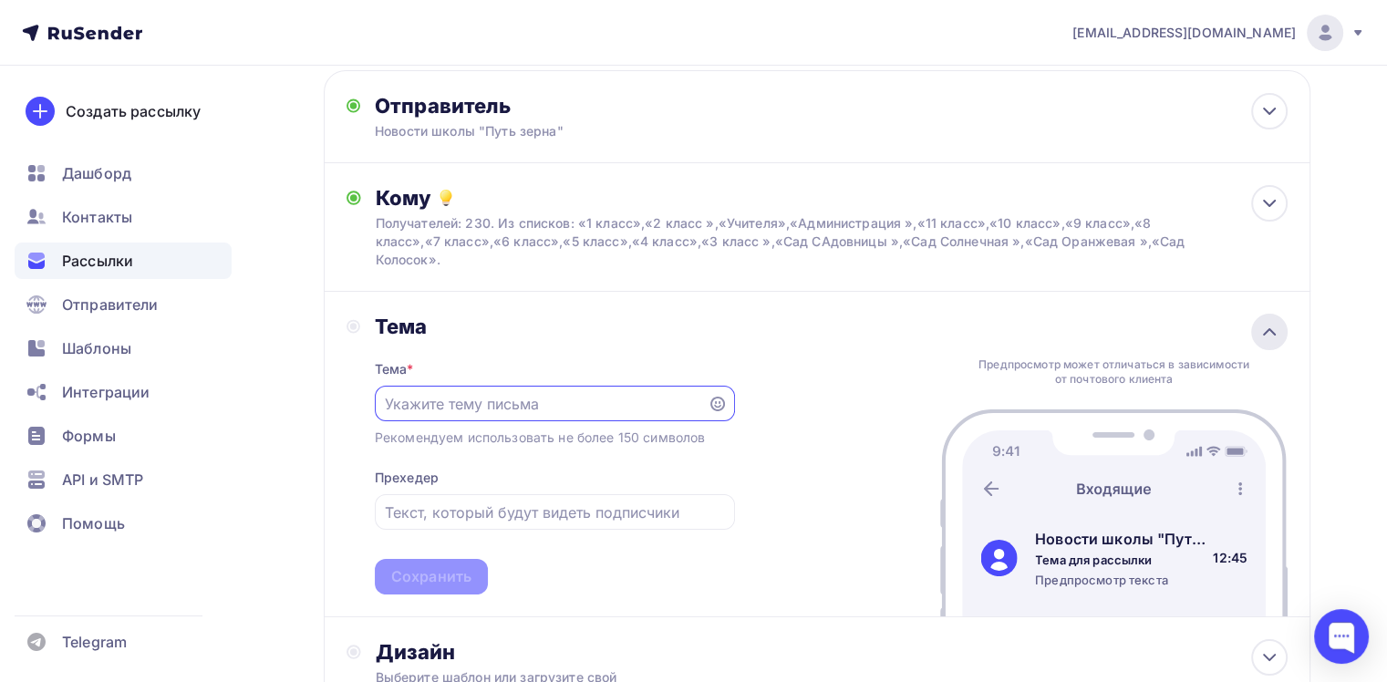
scroll to position [0, 0]
click at [632, 406] on input "text" at bounding box center [541, 405] width 312 height 22
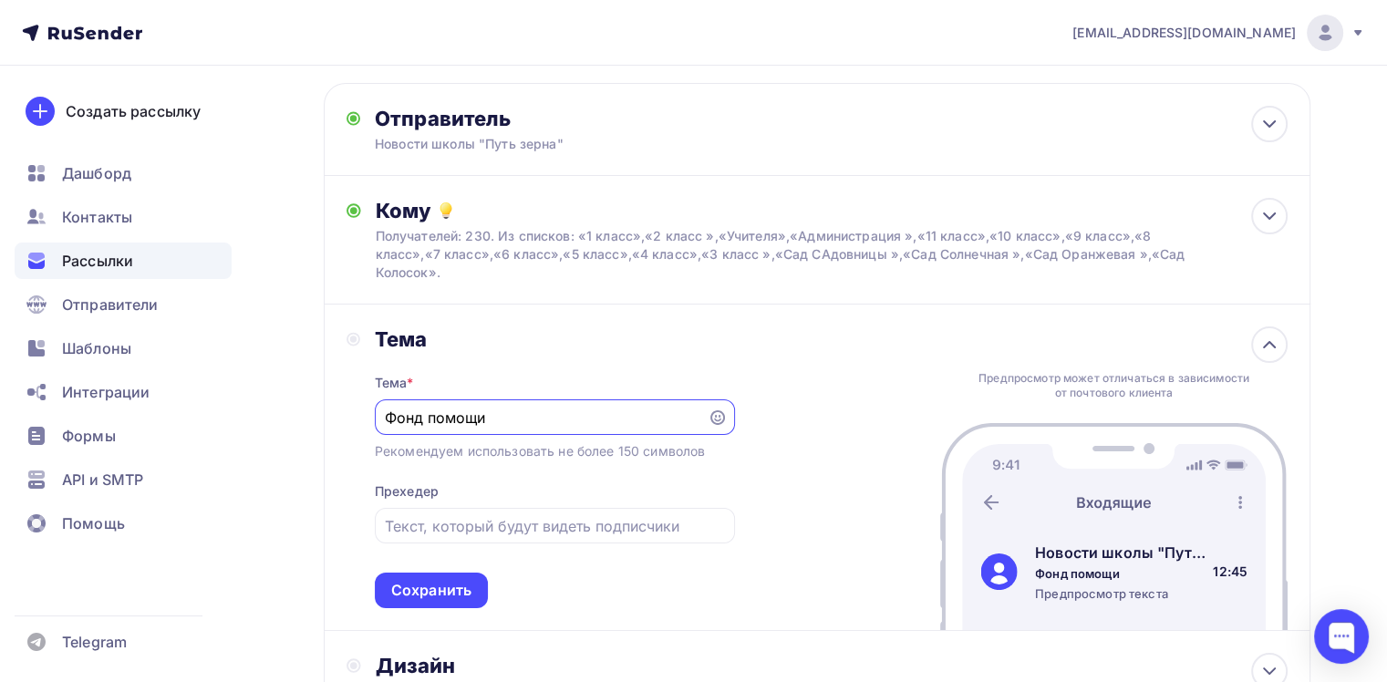
scroll to position [91, 0]
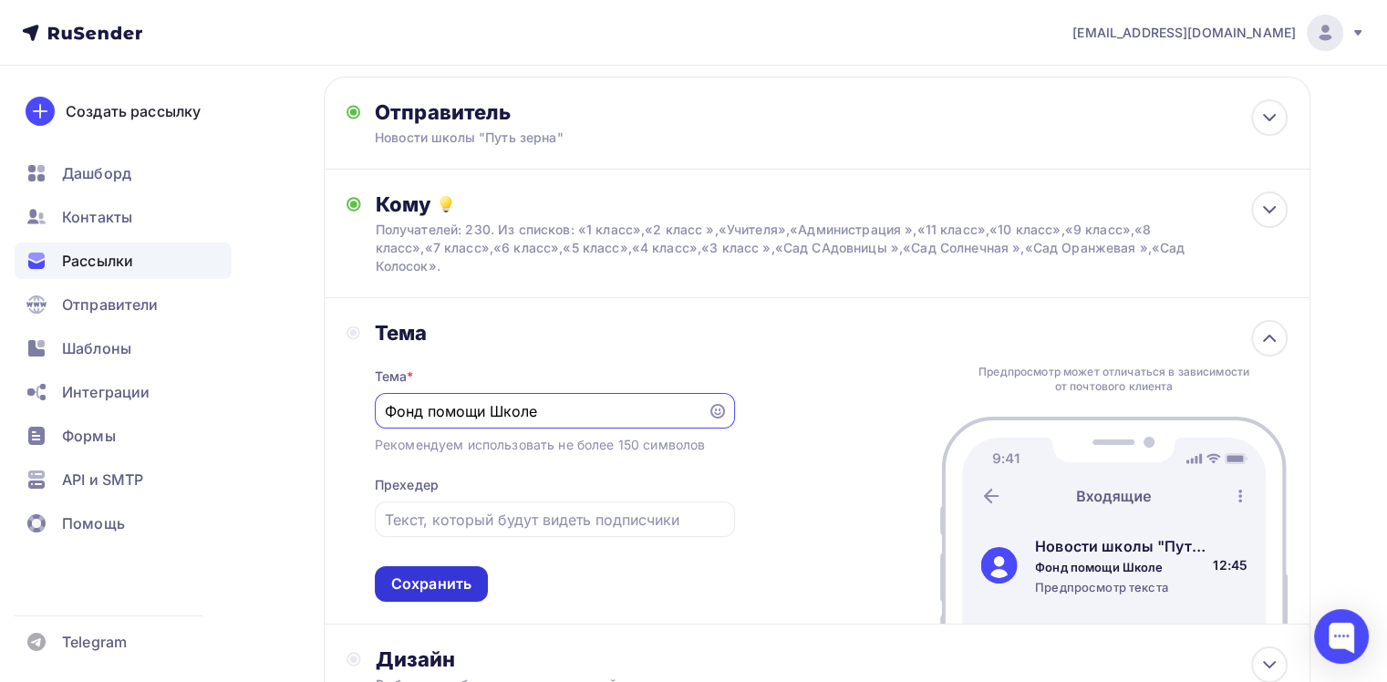
type input "Фонд помощи Школе"
click at [429, 587] on div "Сохранить" at bounding box center [431, 584] width 80 height 21
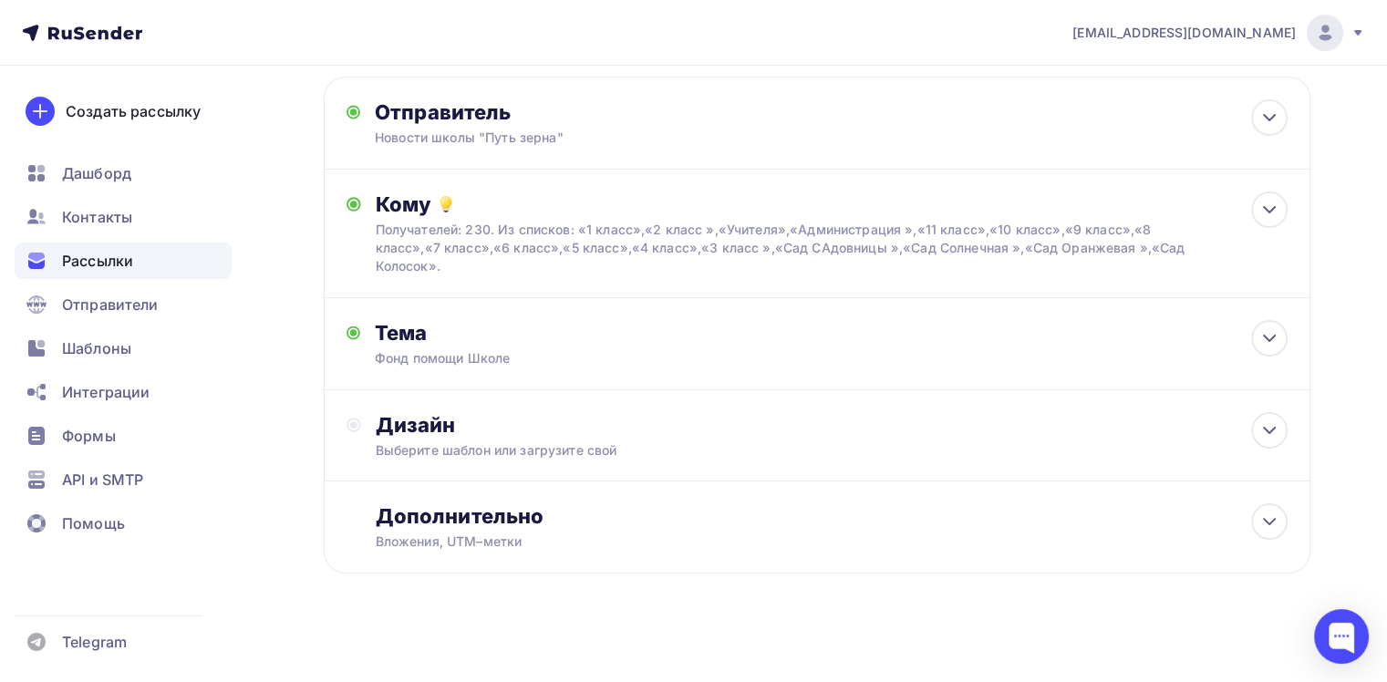
scroll to position [0, 0]
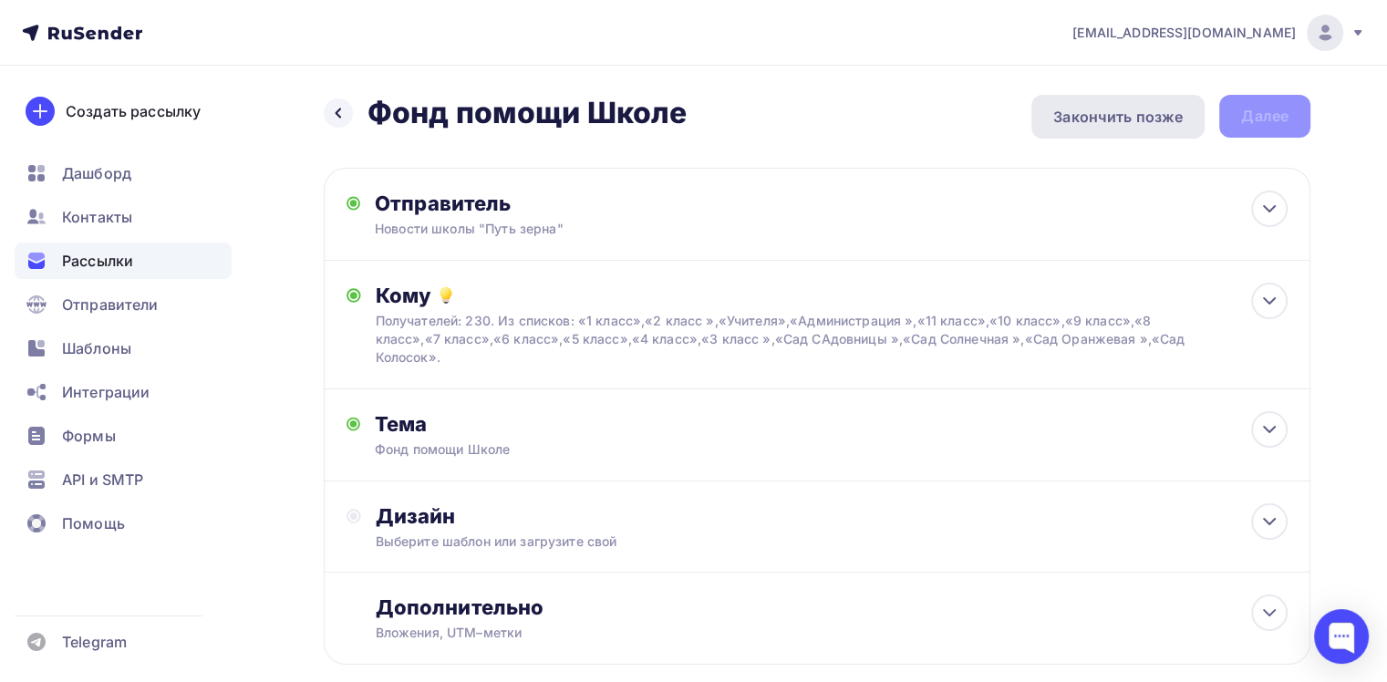
click at [1123, 107] on div "Закончить позже" at bounding box center [1117, 117] width 129 height 22
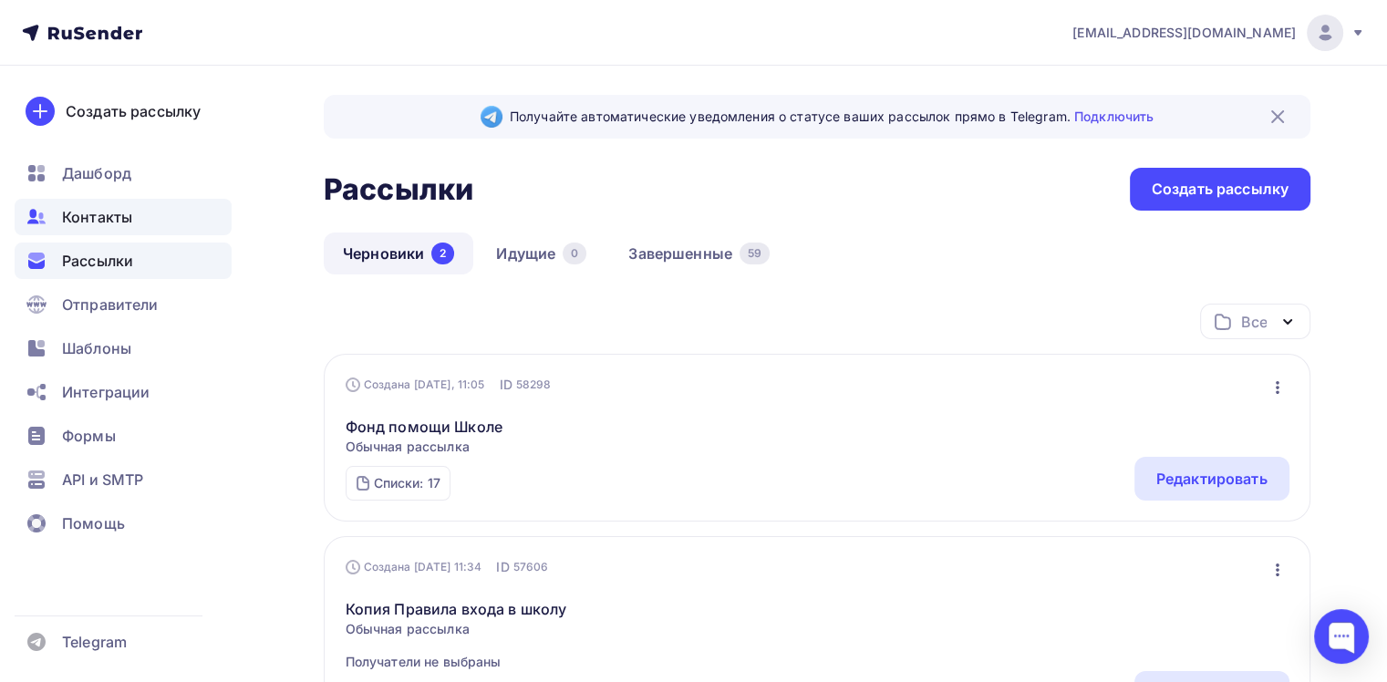
click at [106, 221] on span "Контакты" at bounding box center [97, 217] width 70 height 22
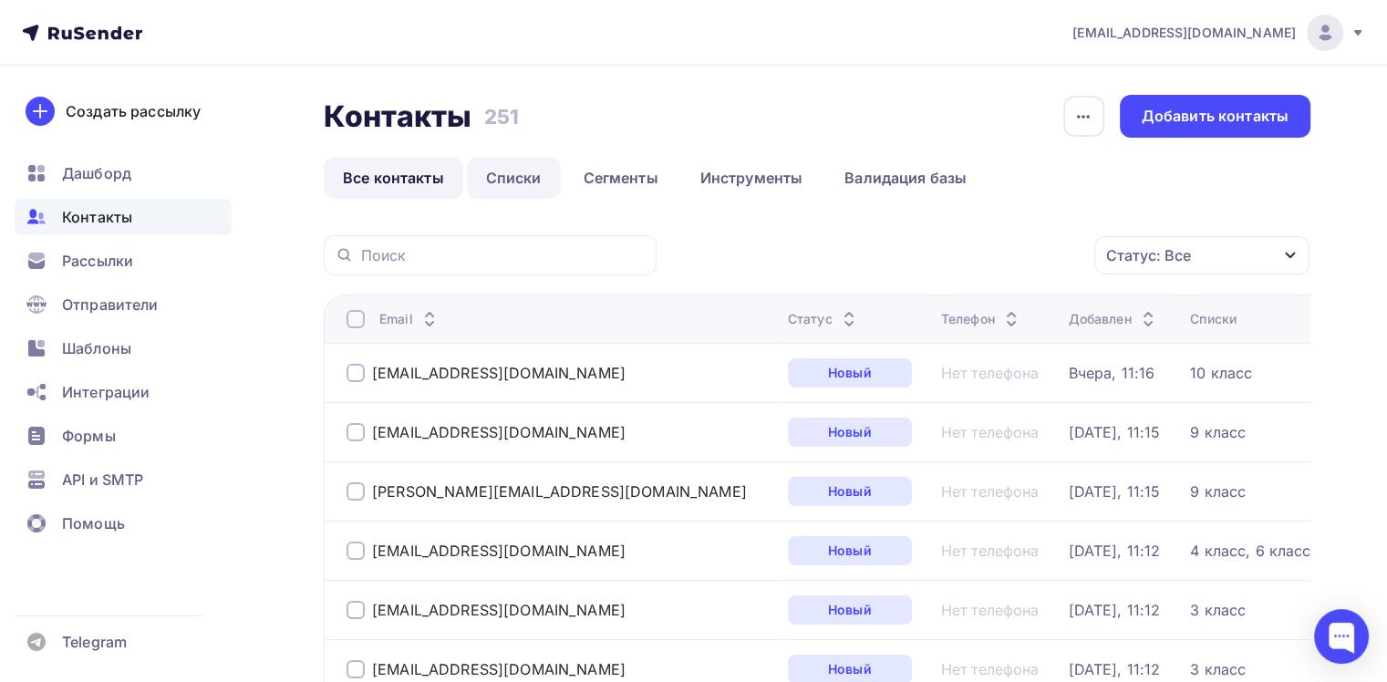
click at [519, 186] on link "Списки" at bounding box center [514, 178] width 94 height 42
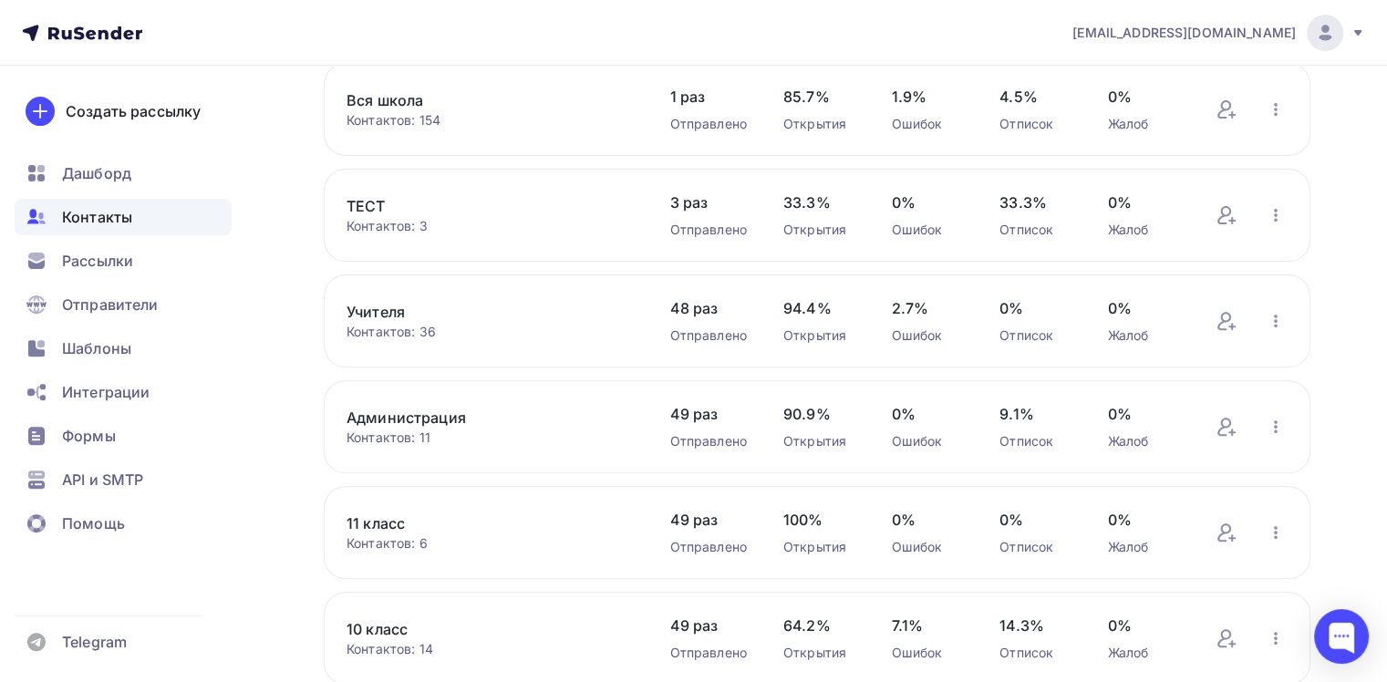
scroll to position [605, 0]
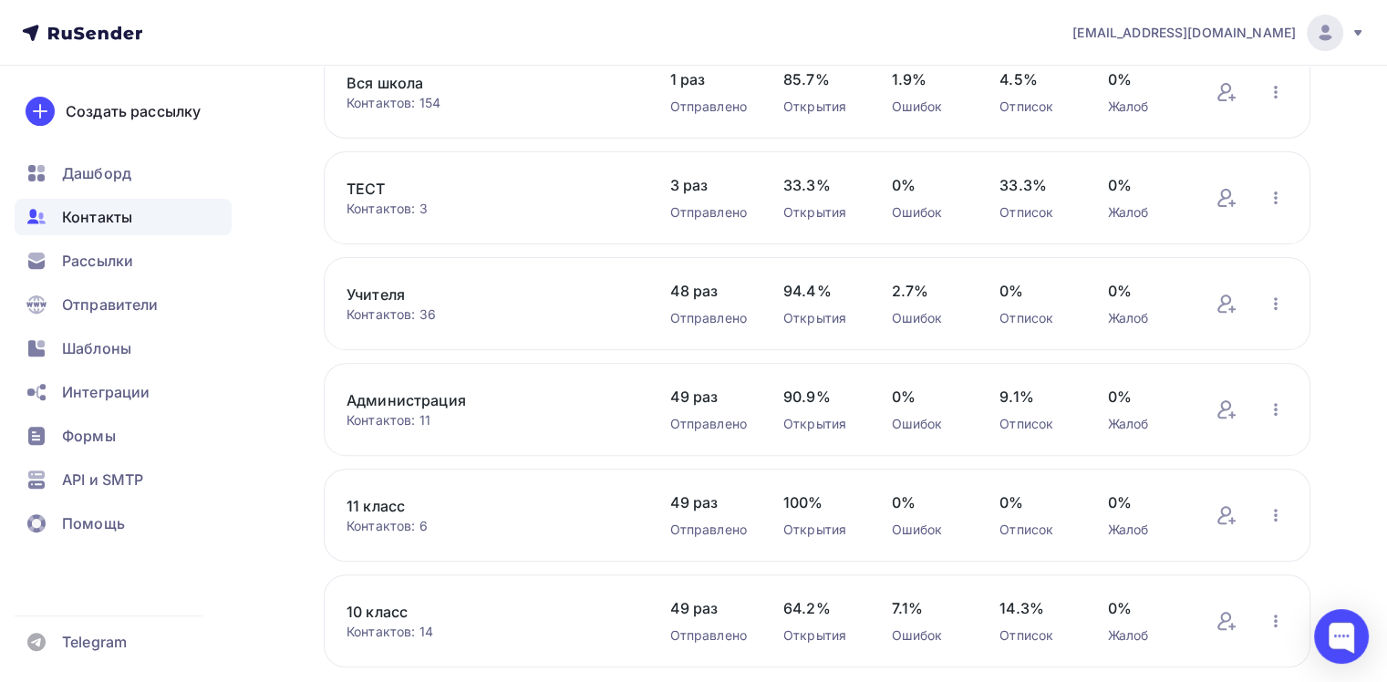
click at [416, 389] on link "Администрация" at bounding box center [489, 400] width 286 height 22
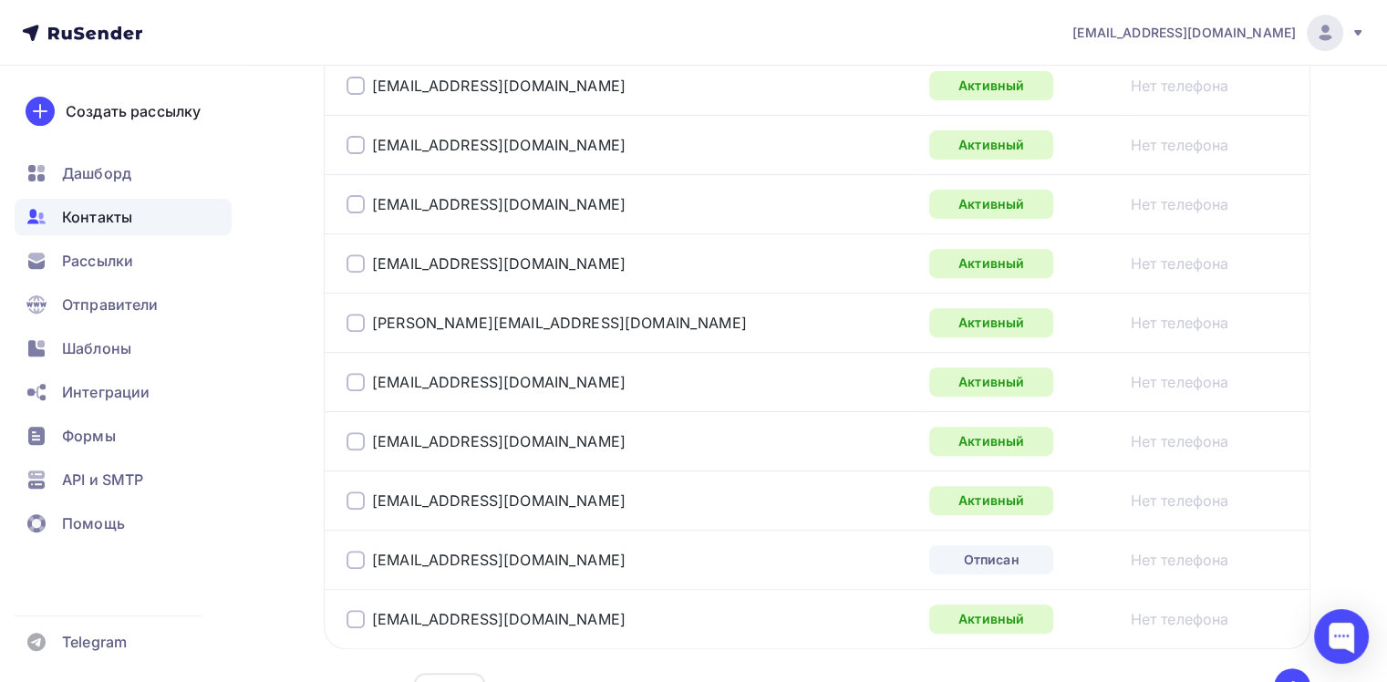
scroll to position [795, 0]
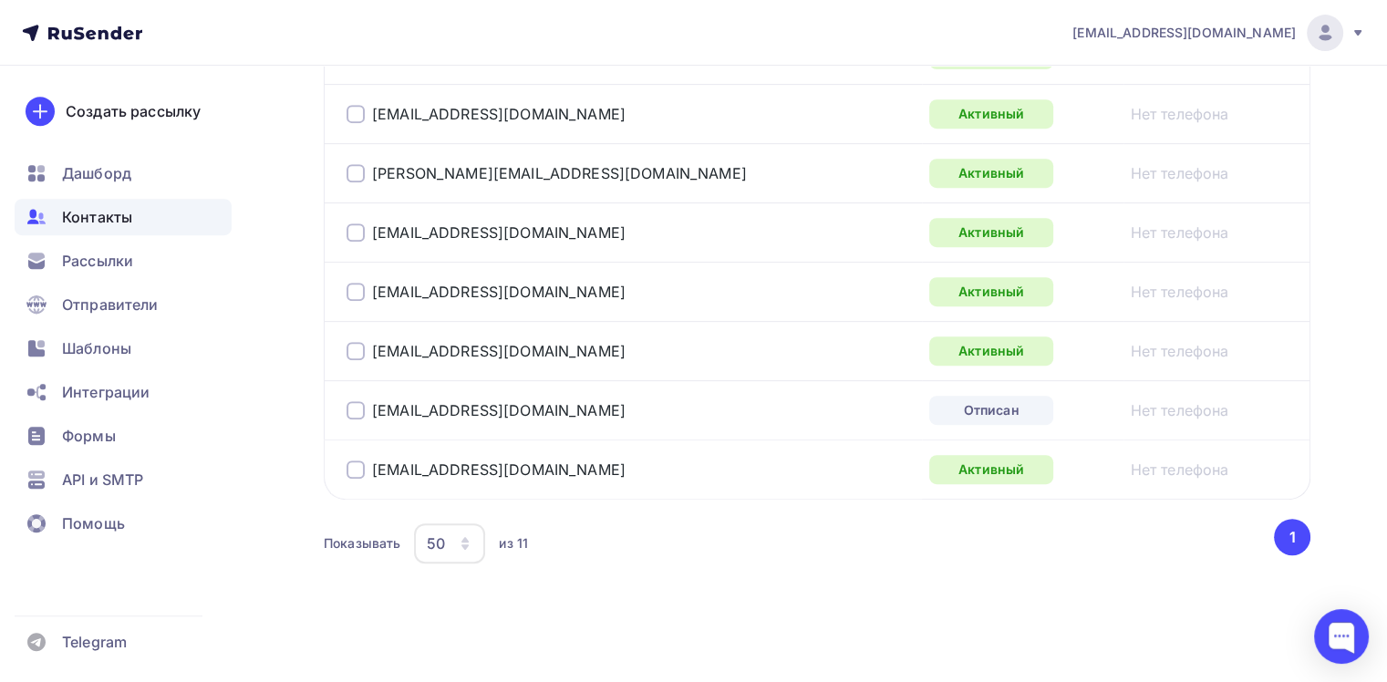
click at [472, 542] on icon "button" at bounding box center [465, 543] width 15 height 15
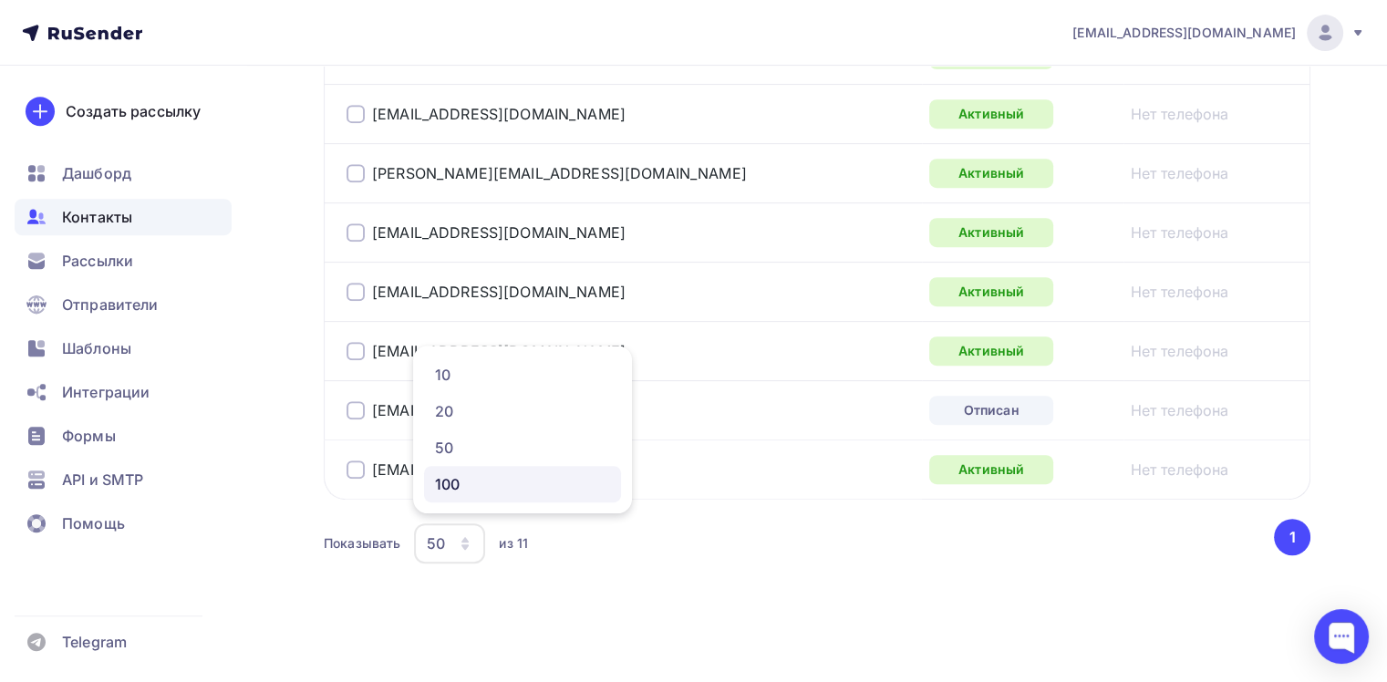
click at [480, 478] on div "100" at bounding box center [522, 484] width 175 height 22
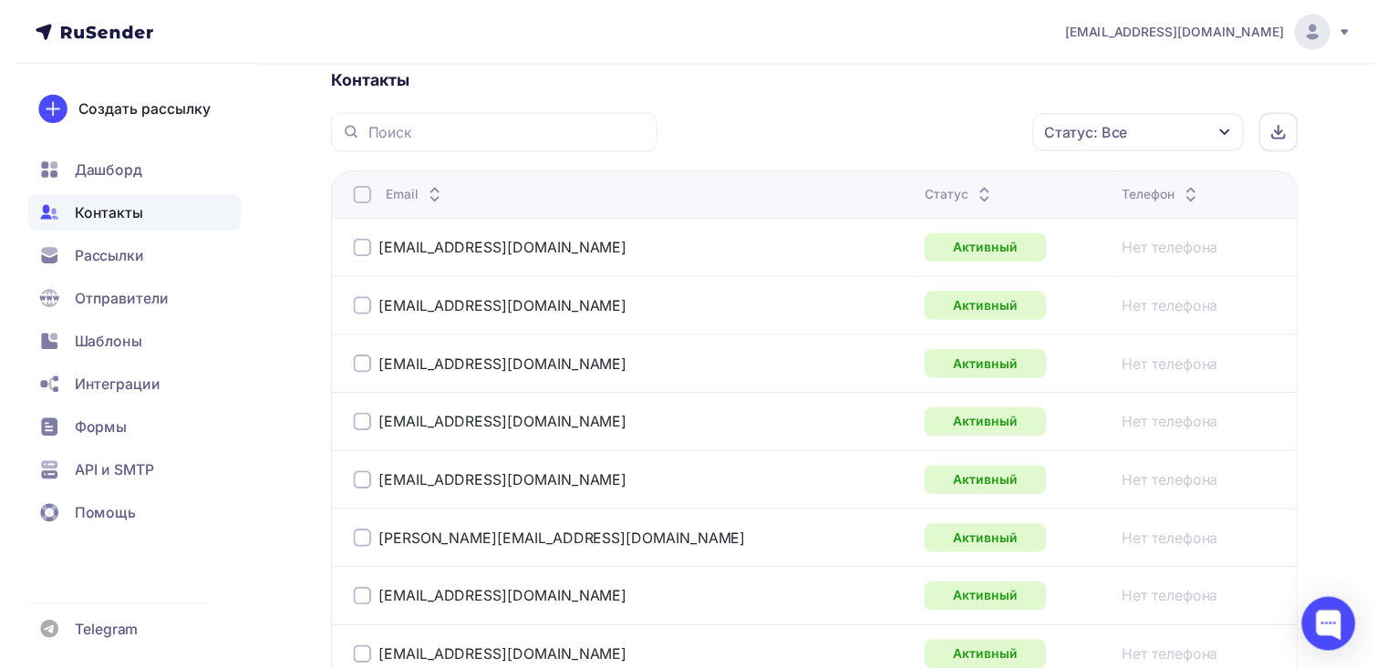
scroll to position [0, 0]
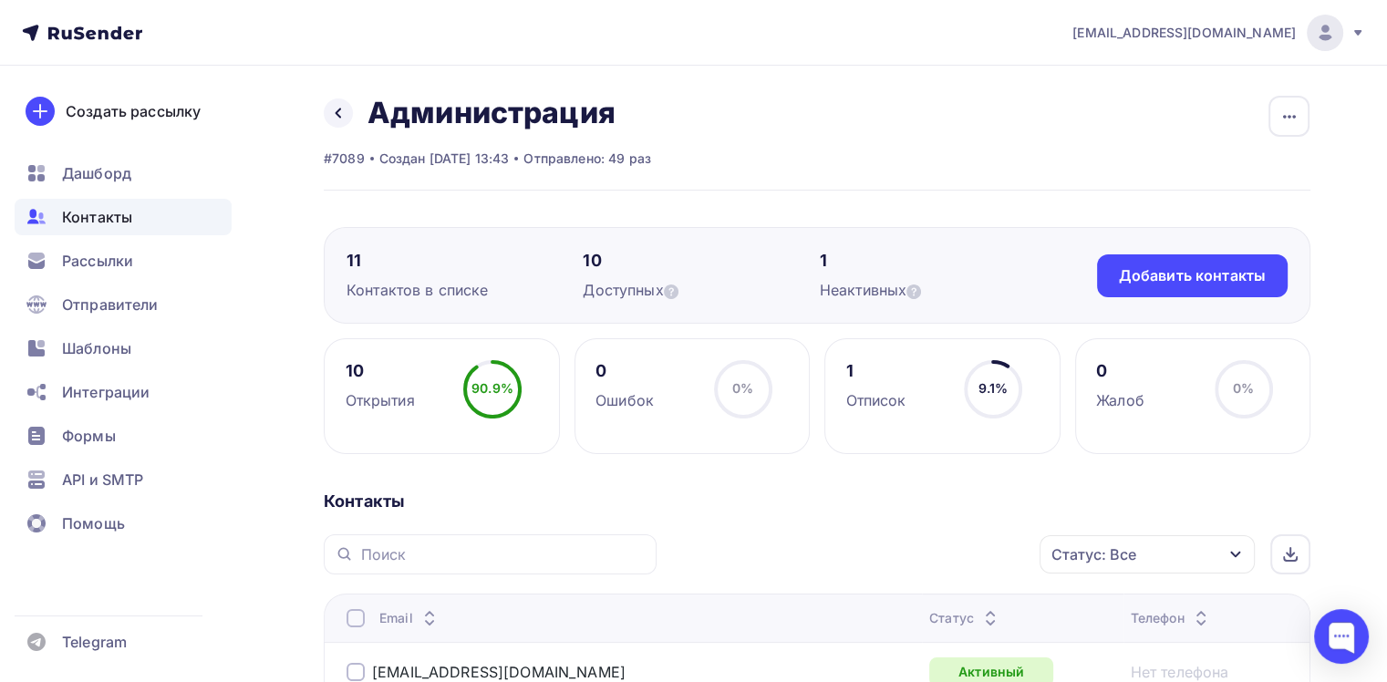
click at [98, 226] on span "Контакты" at bounding box center [97, 217] width 70 height 22
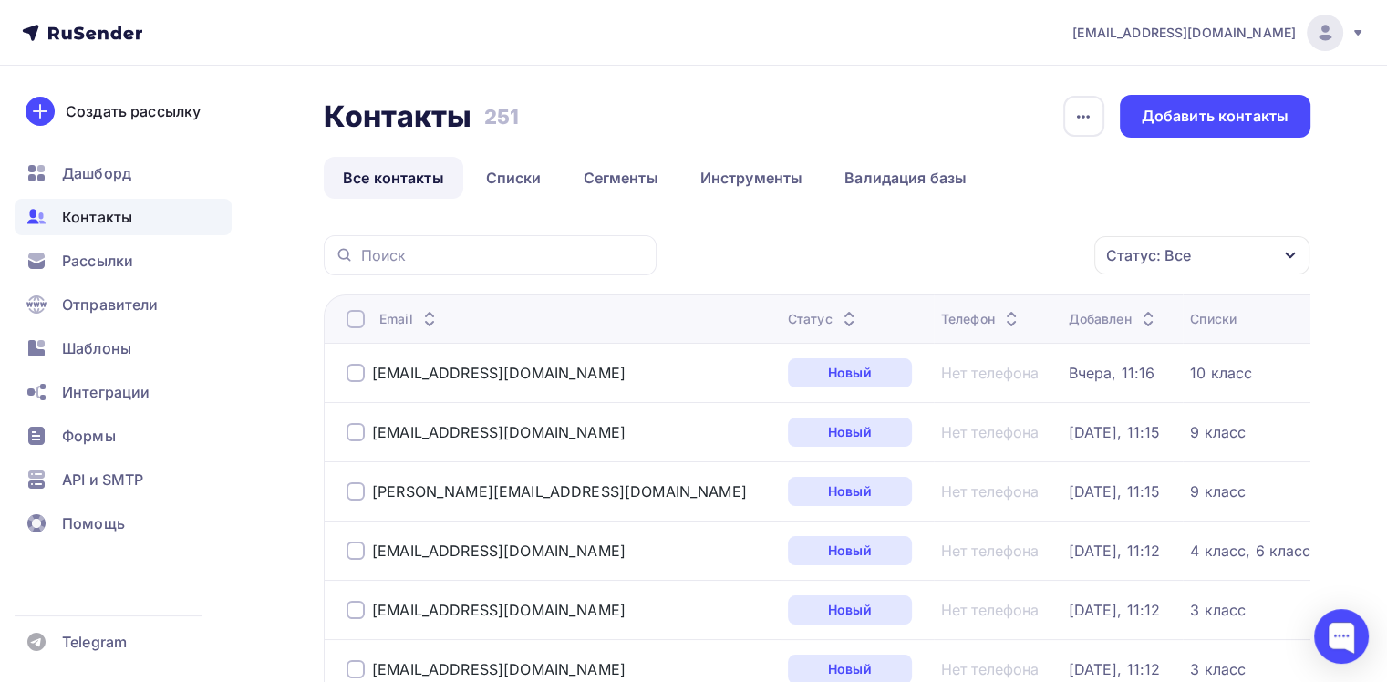
click at [663, 102] on div "Контакты Контакты 251 251 История импорта Добавить контакты" at bounding box center [817, 116] width 987 height 43
click at [74, 212] on span "Контакты" at bounding box center [97, 217] width 70 height 22
click at [505, 177] on link "Списки" at bounding box center [514, 178] width 94 height 42
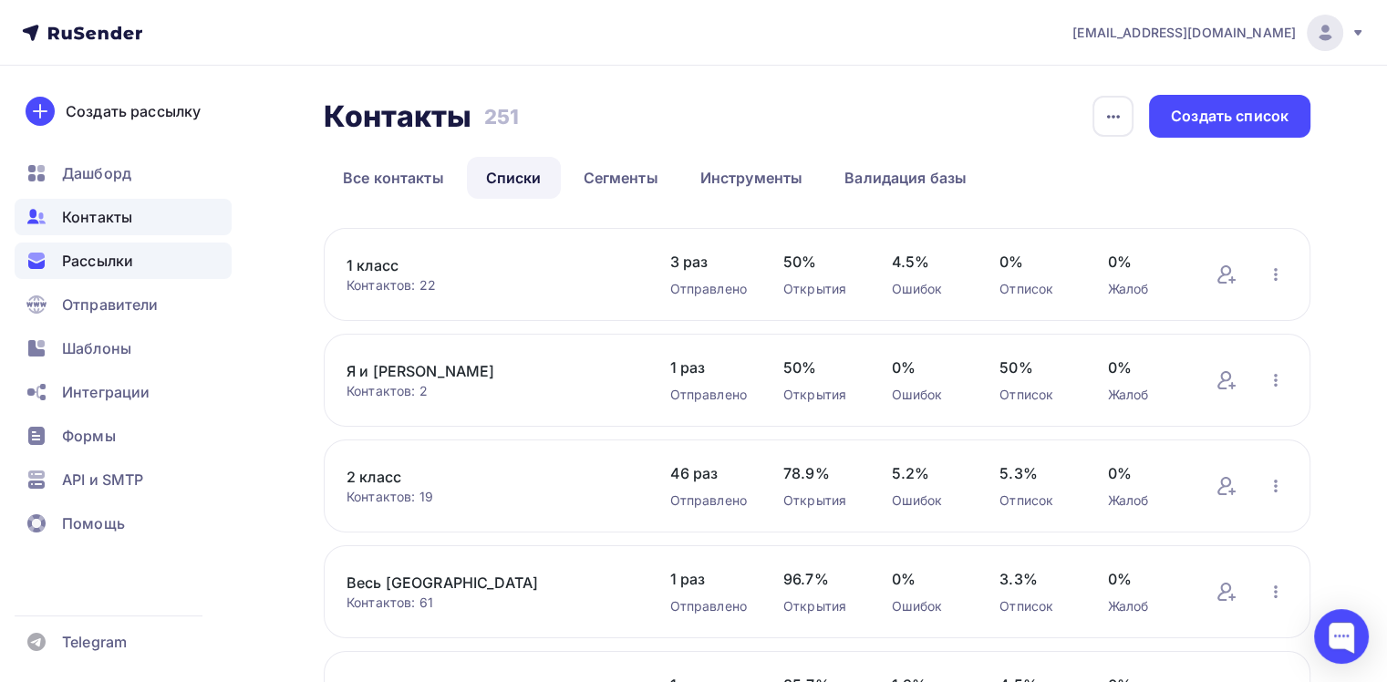
click at [104, 260] on span "Рассылки" at bounding box center [97, 261] width 71 height 22
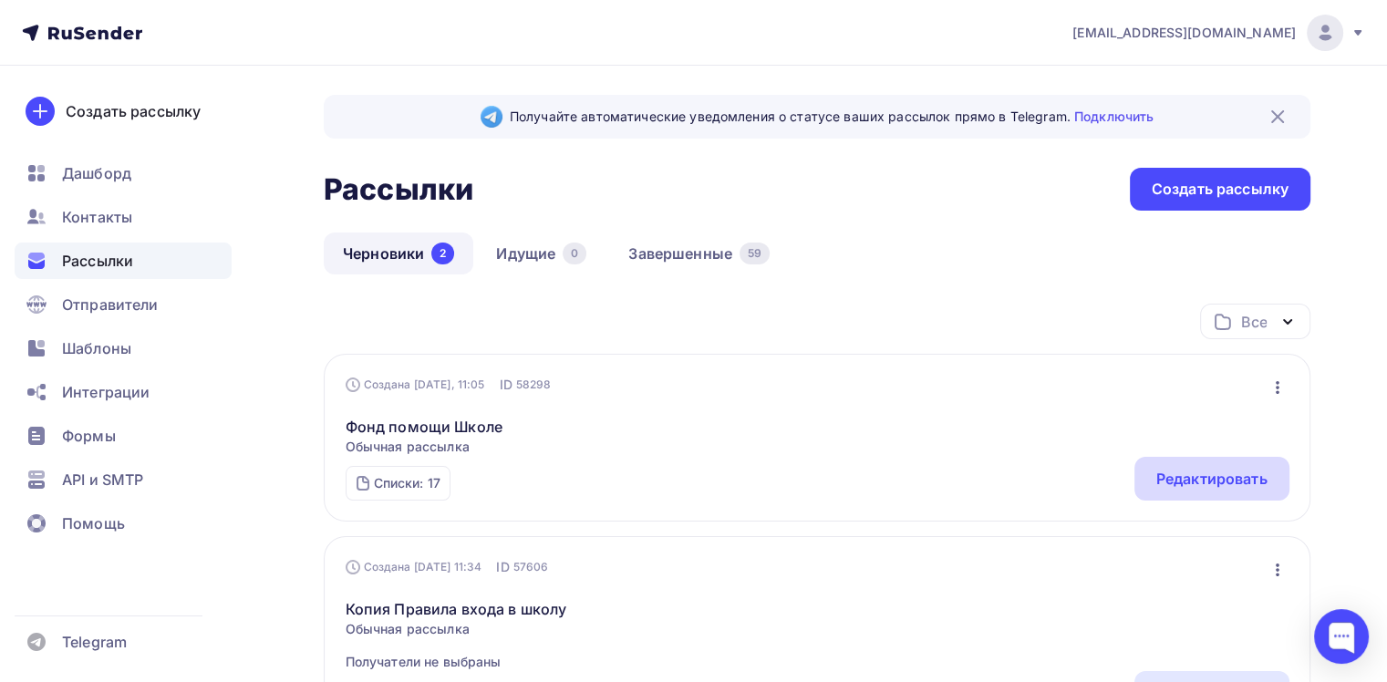
click at [1226, 468] on div "Редактировать" at bounding box center [1211, 479] width 111 height 22
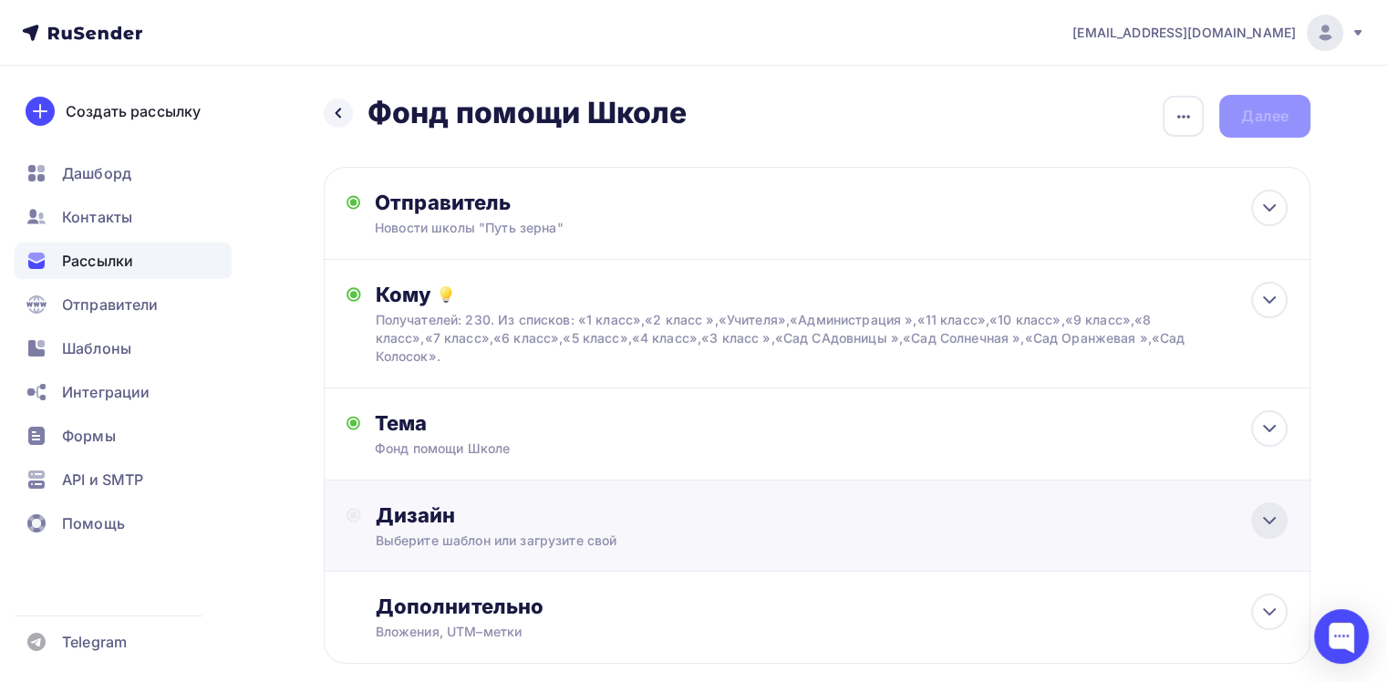
click at [1276, 523] on icon at bounding box center [1269, 521] width 22 height 22
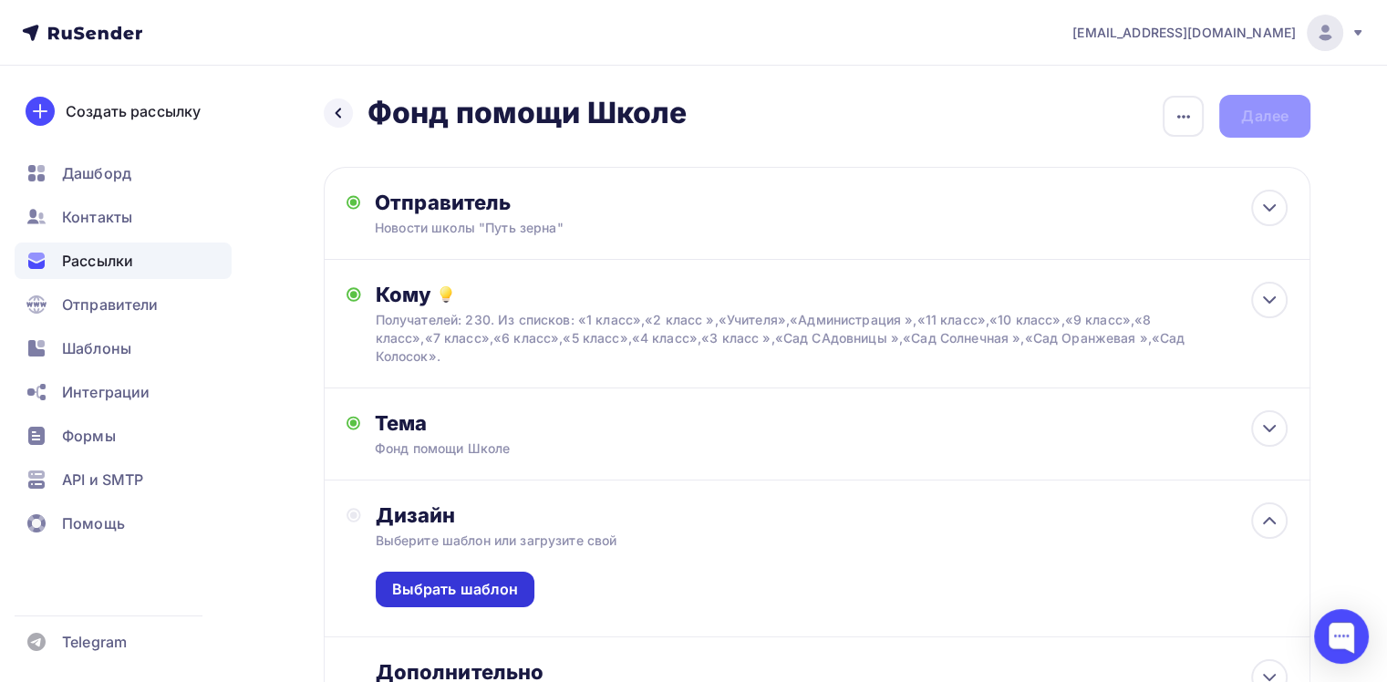
click at [470, 593] on div "Выбрать шаблон" at bounding box center [455, 589] width 127 height 21
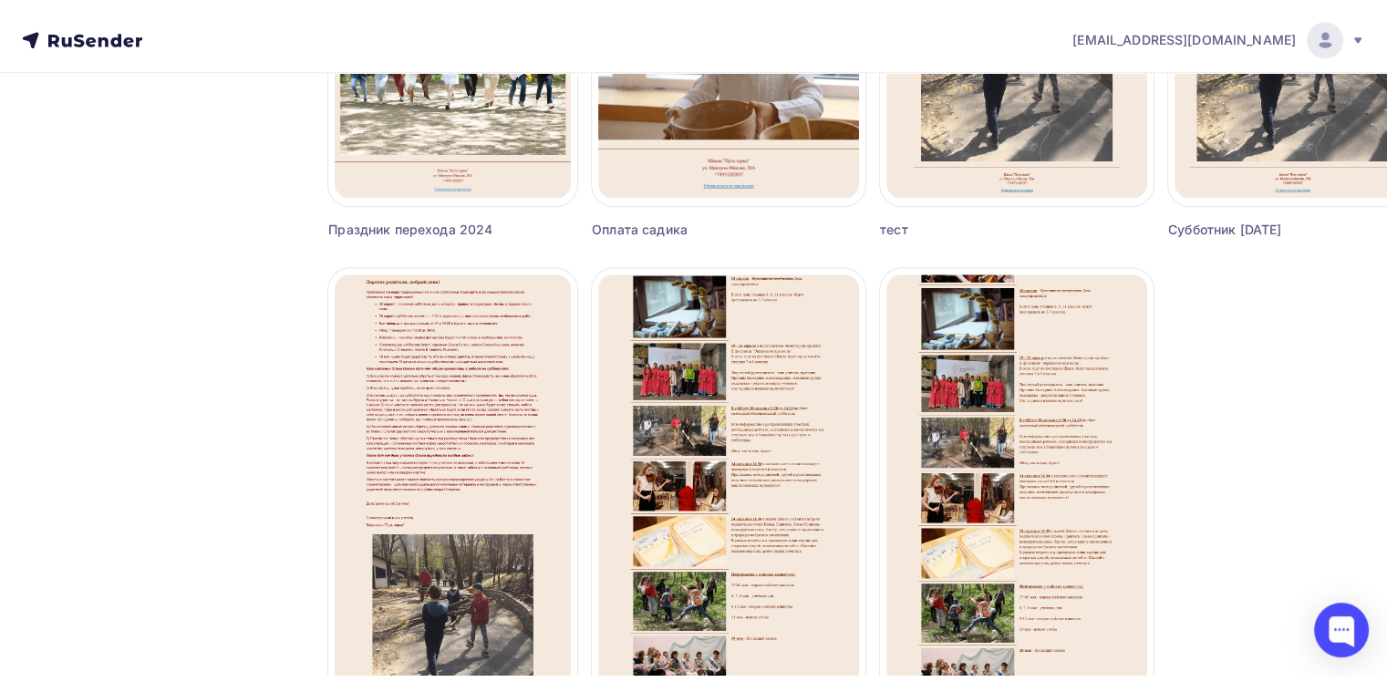
scroll to position [2201, 0]
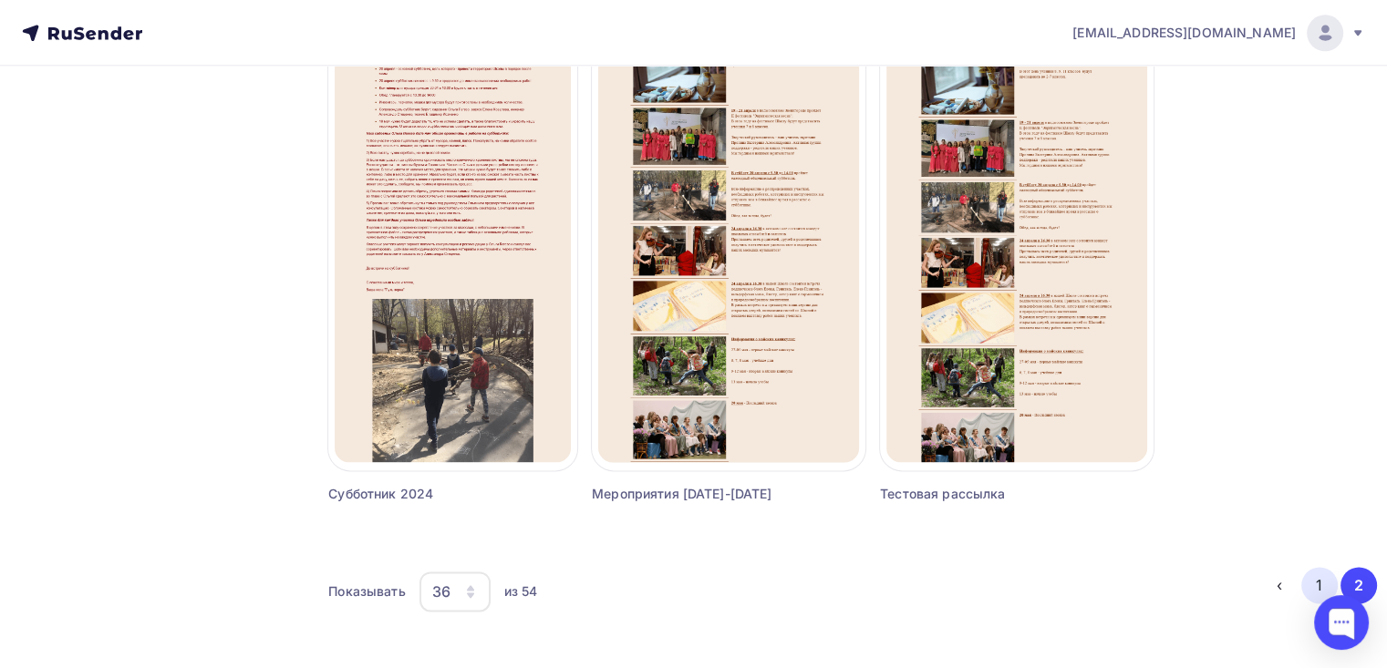
click at [1320, 585] on button "1" at bounding box center [1319, 585] width 36 height 36
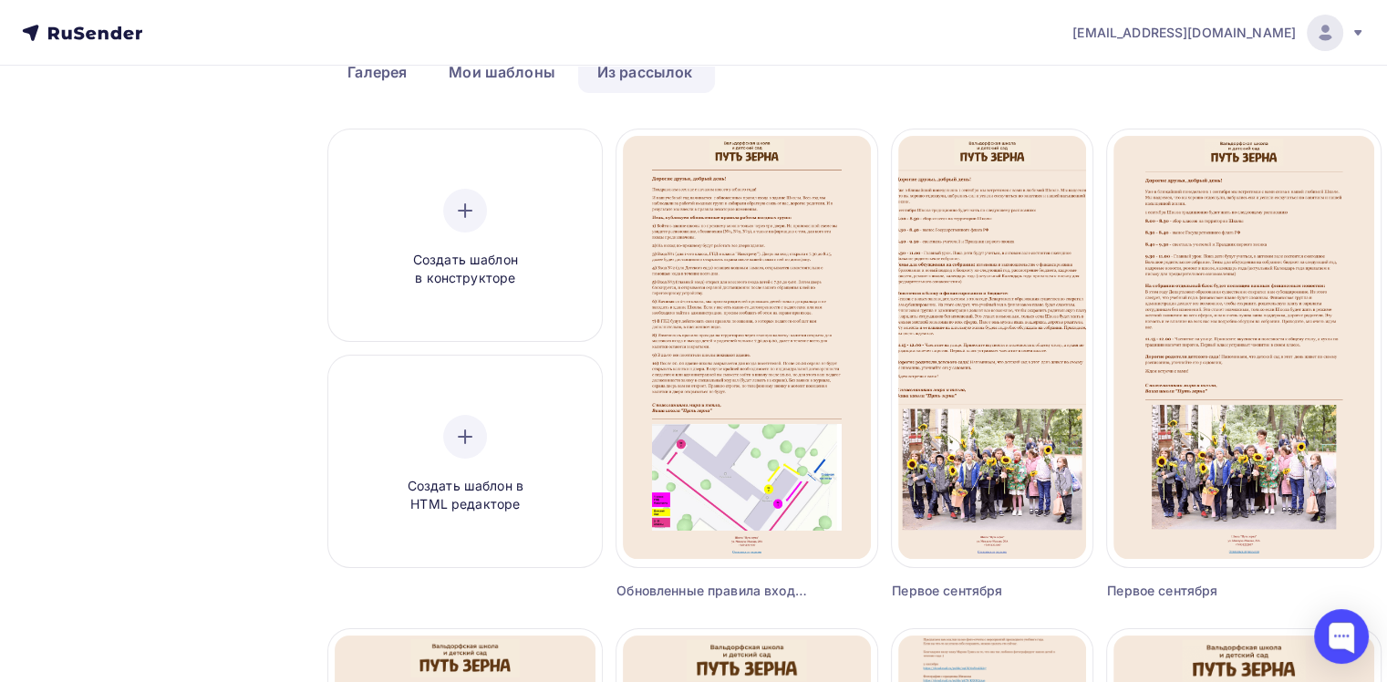
scroll to position [0, 0]
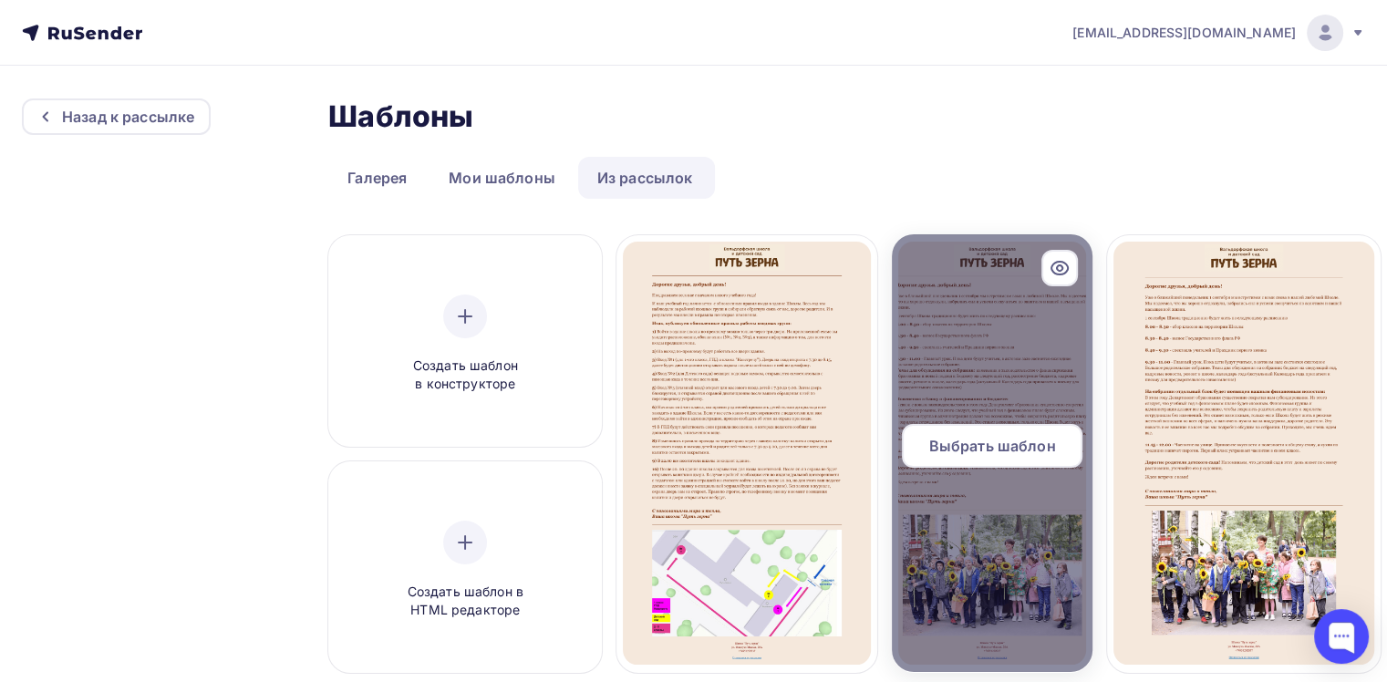
click at [941, 452] on span "Выбрать шаблон" at bounding box center [992, 446] width 127 height 22
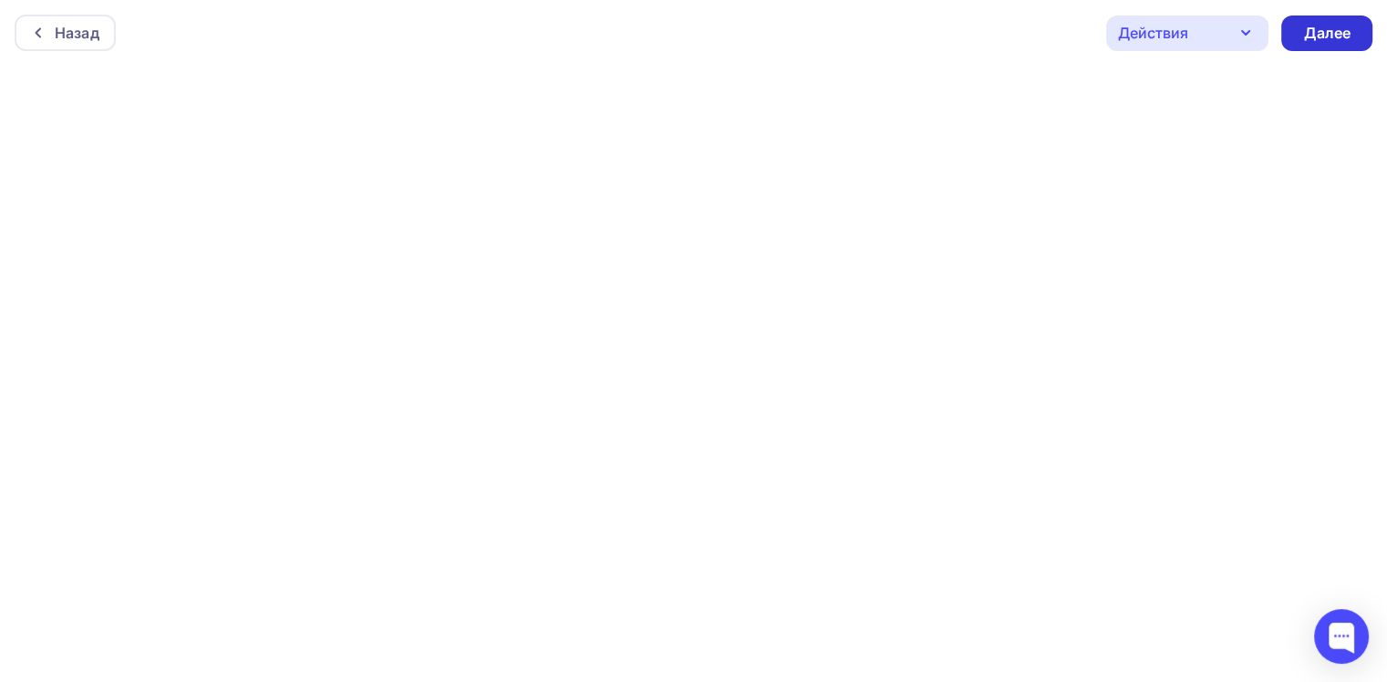
click at [1335, 17] on div "Далее" at bounding box center [1326, 34] width 91 height 36
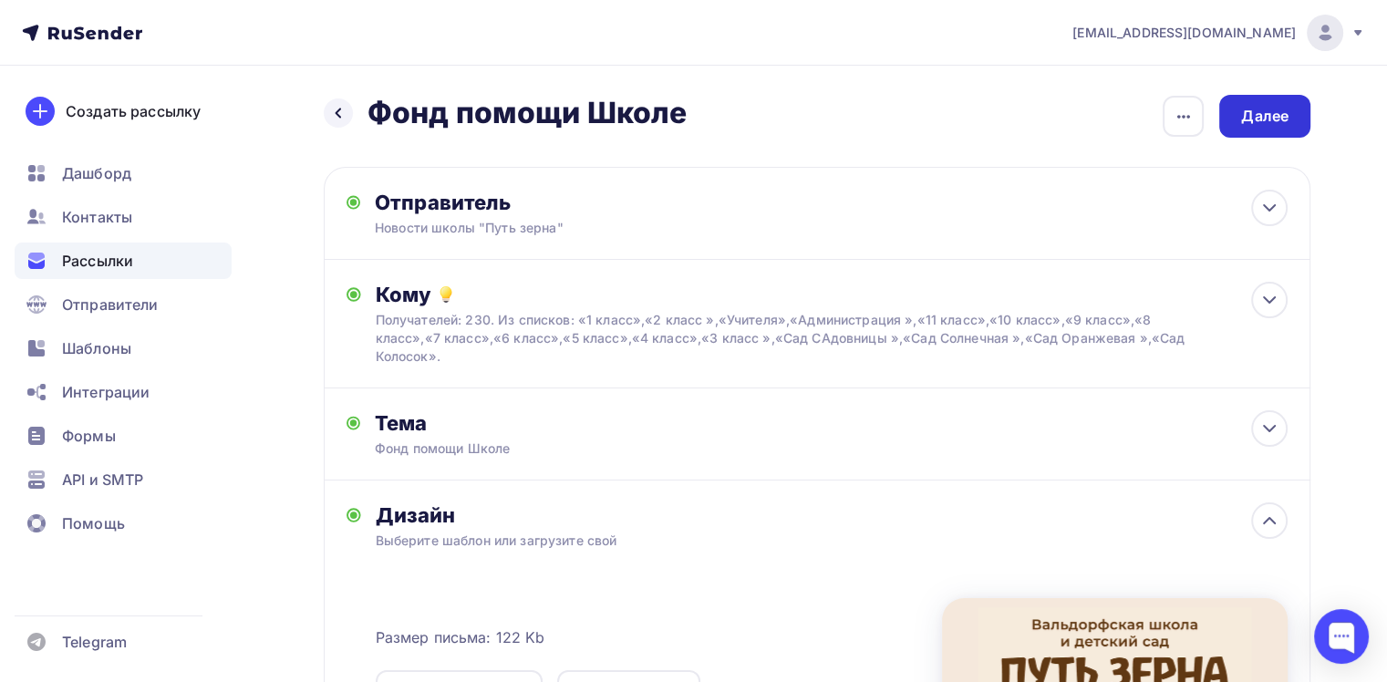
click at [1283, 126] on div "Далее" at bounding box center [1264, 116] width 47 height 21
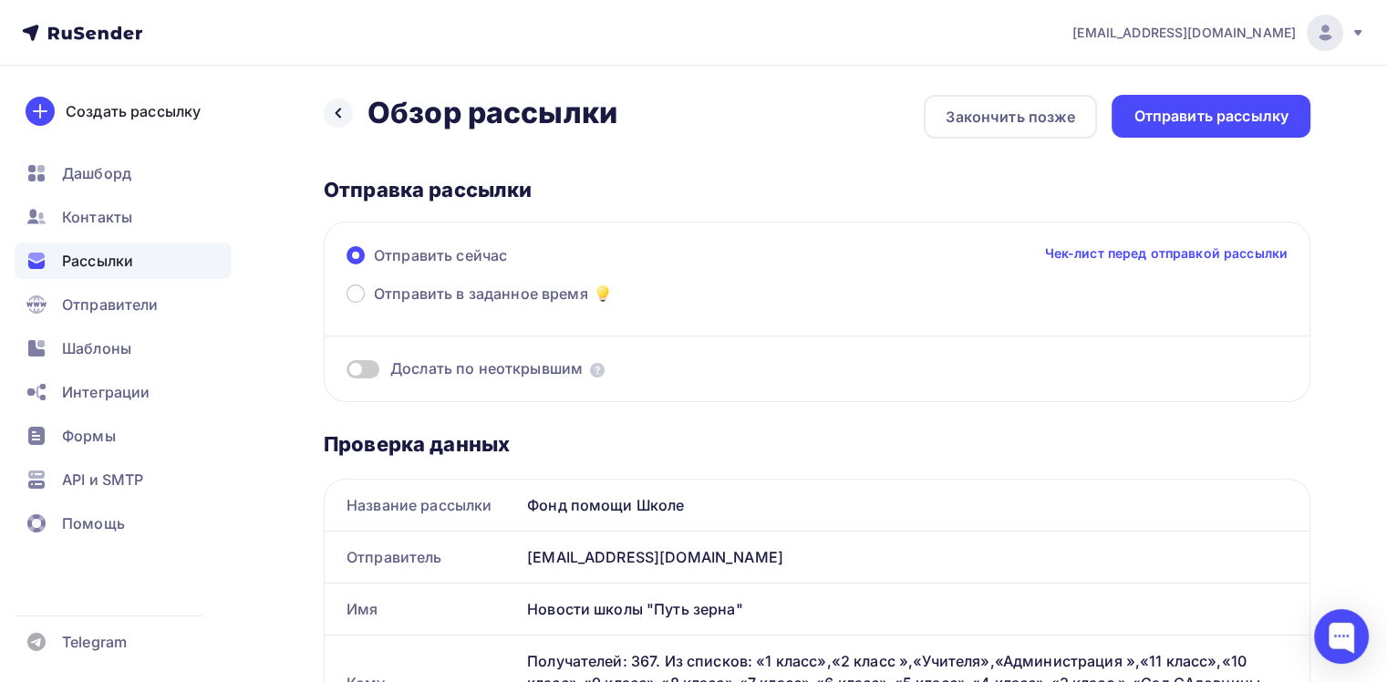
click at [1283, 126] on div "Отправить рассылку" at bounding box center [1210, 116] width 155 height 21
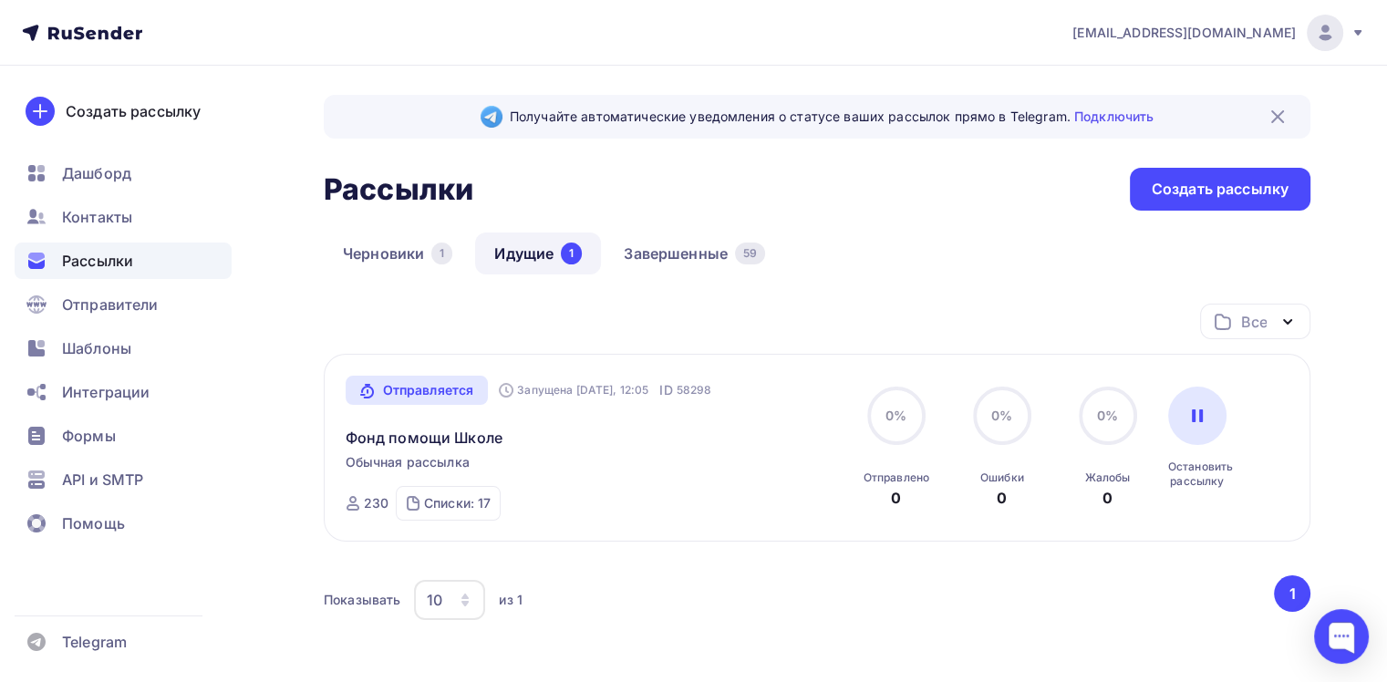
click at [60, 585] on div "Создать рассылку [GEOGRAPHIC_DATA] Контакты Рассылки Отправители Шаблоны Интегр…" at bounding box center [123, 374] width 246 height 616
click at [109, 267] on span "Рассылки" at bounding box center [97, 261] width 71 height 22
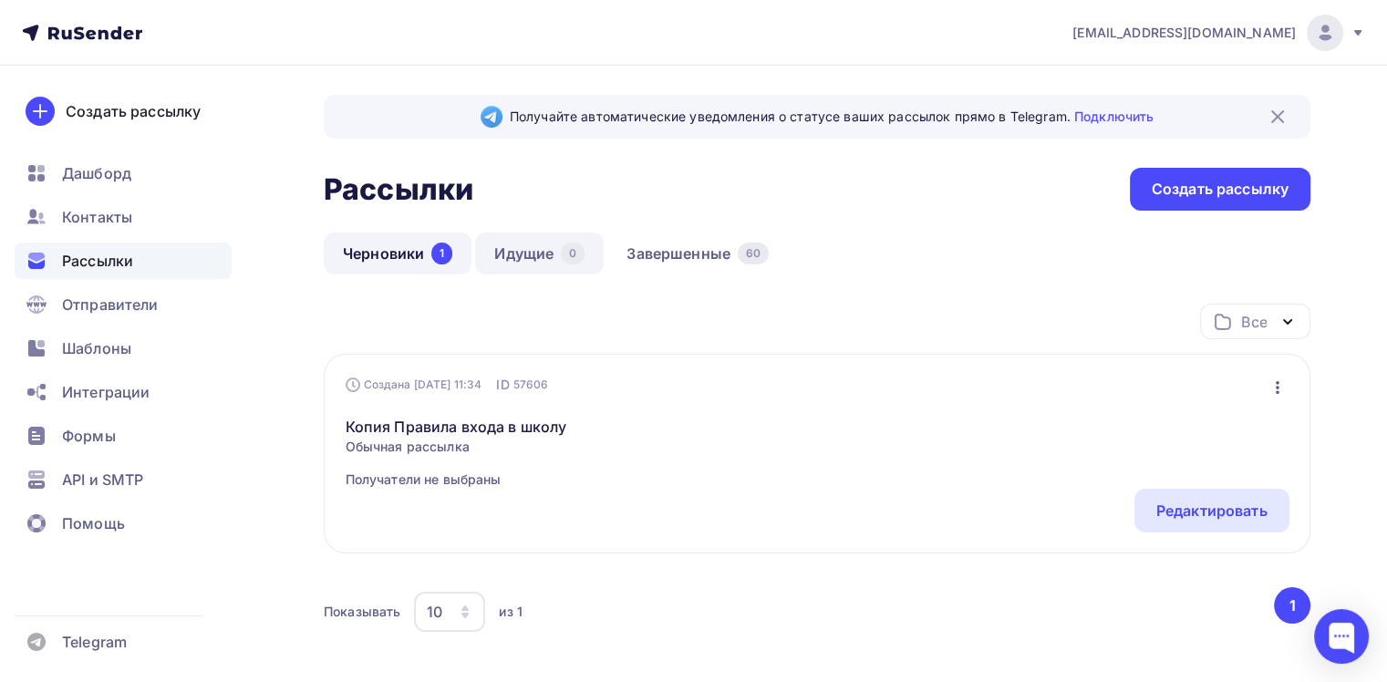
click at [524, 249] on link "Идущие 0" at bounding box center [539, 254] width 129 height 42
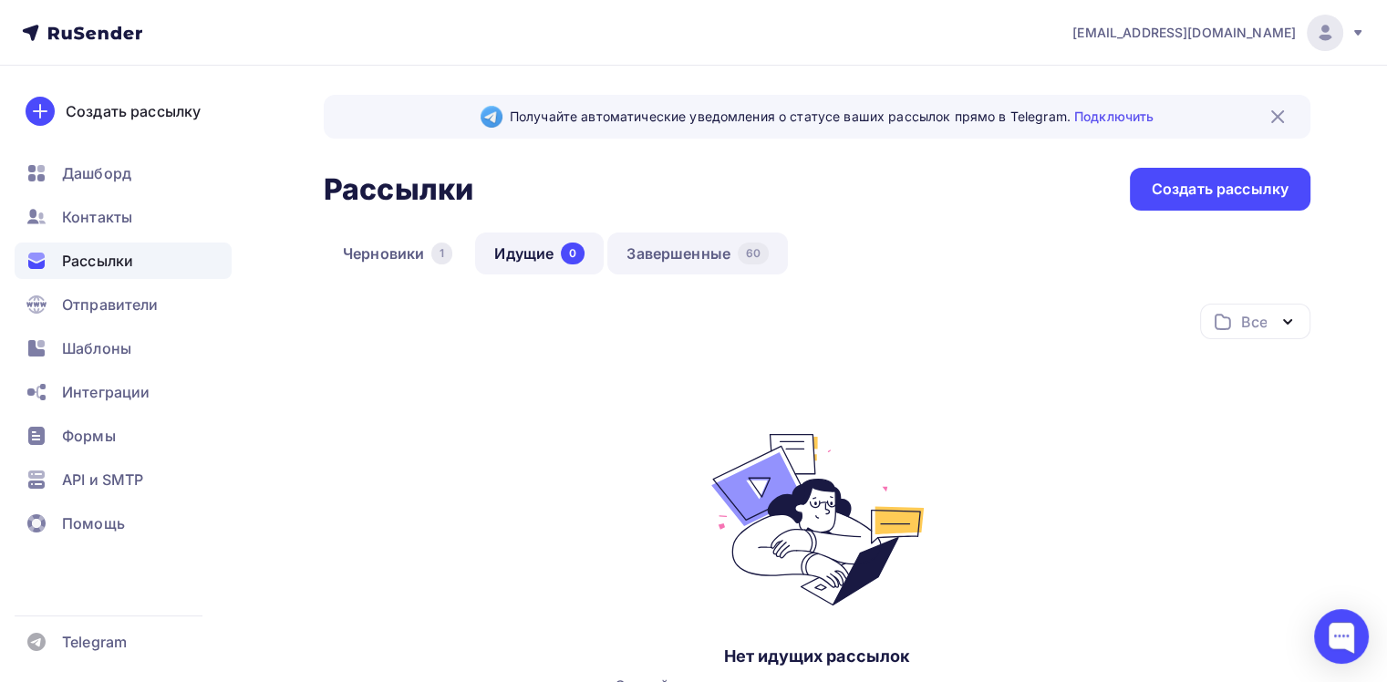
click at [701, 252] on link "Завершенные 60" at bounding box center [697, 254] width 181 height 42
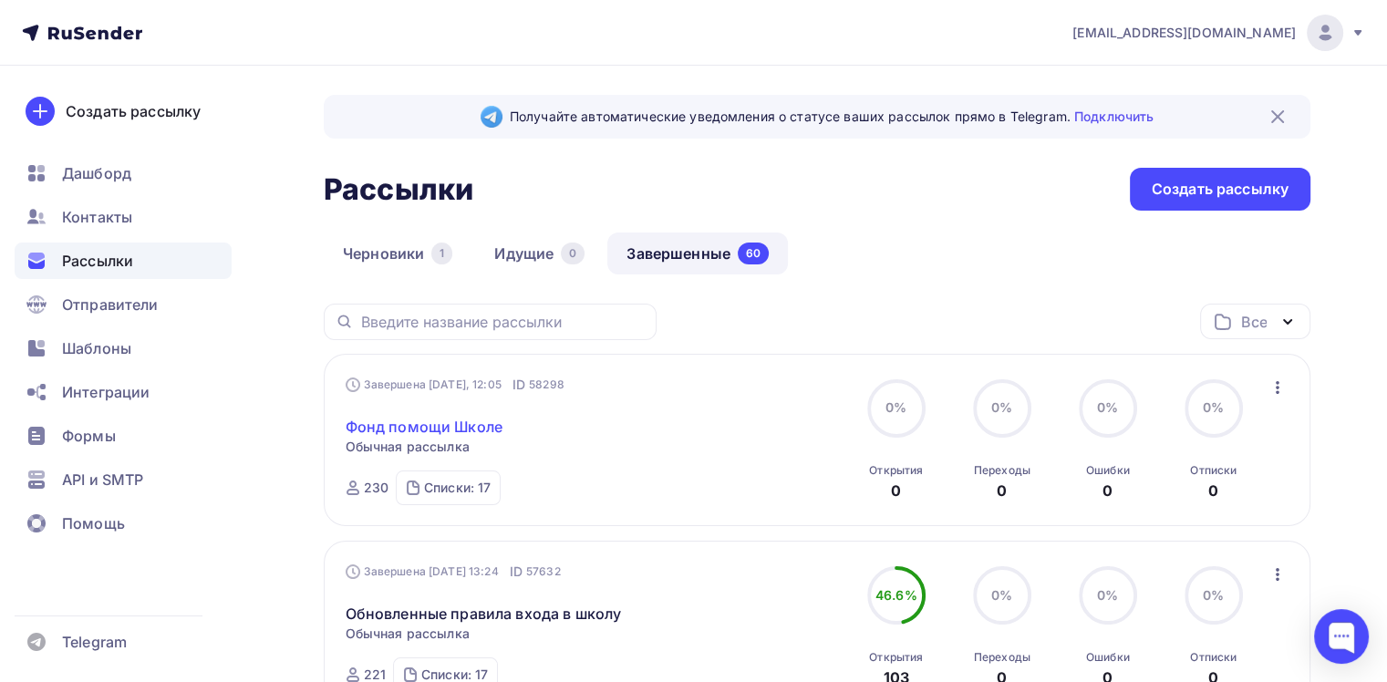
click at [428, 417] on link "Фонд помощи Школе" at bounding box center [424, 427] width 157 height 22
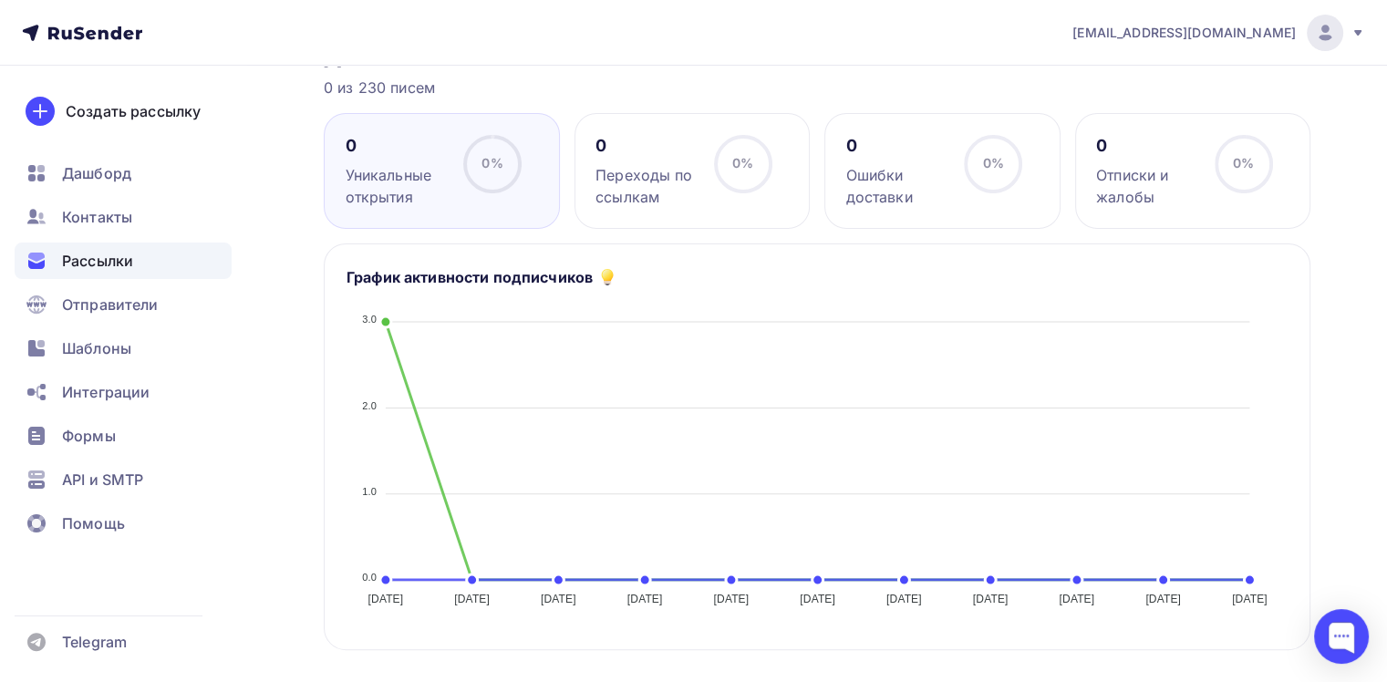
scroll to position [141, 0]
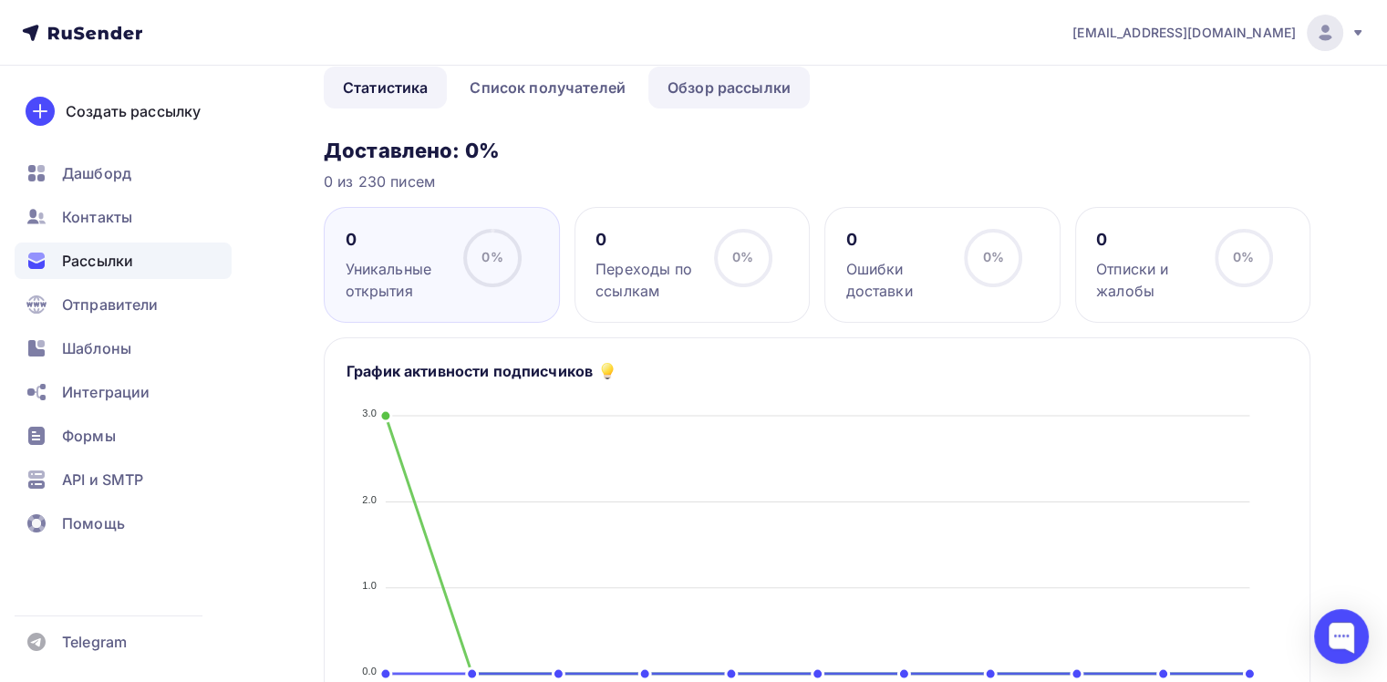
click at [762, 94] on link "Обзор рассылки" at bounding box center [728, 88] width 161 height 42
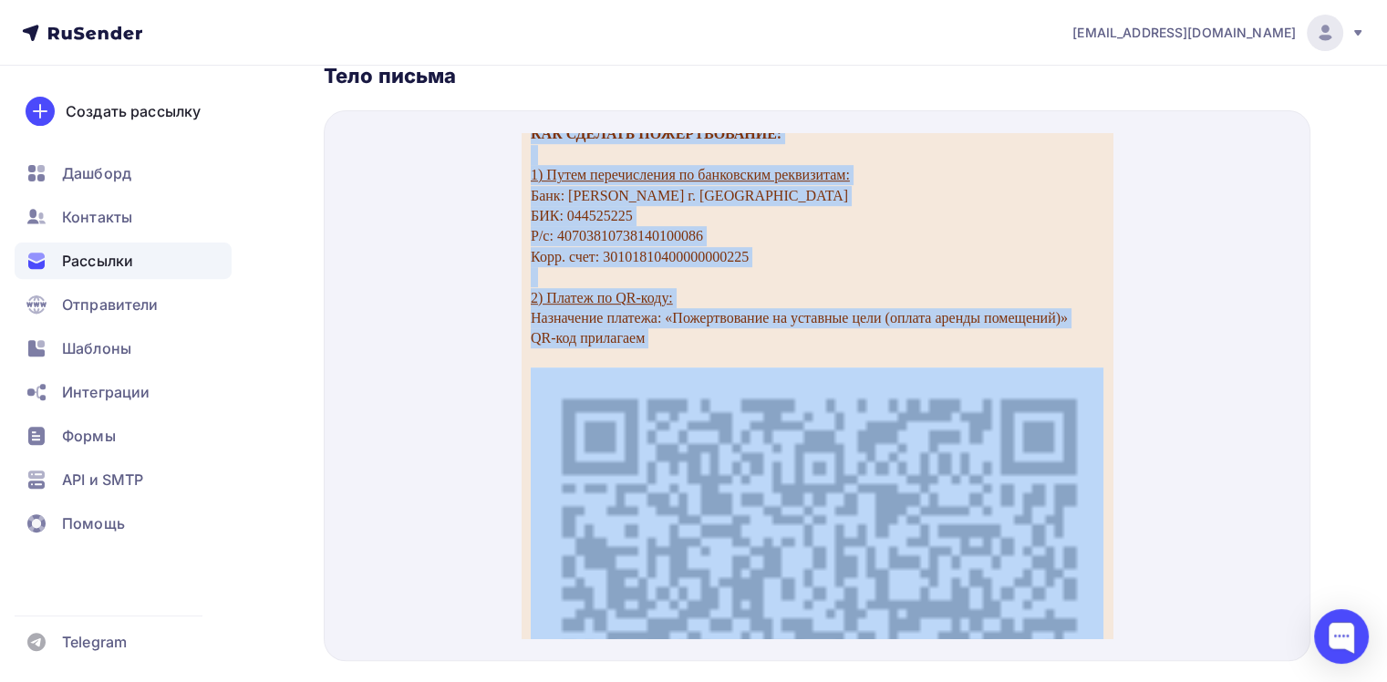
scroll to position [1058, 0]
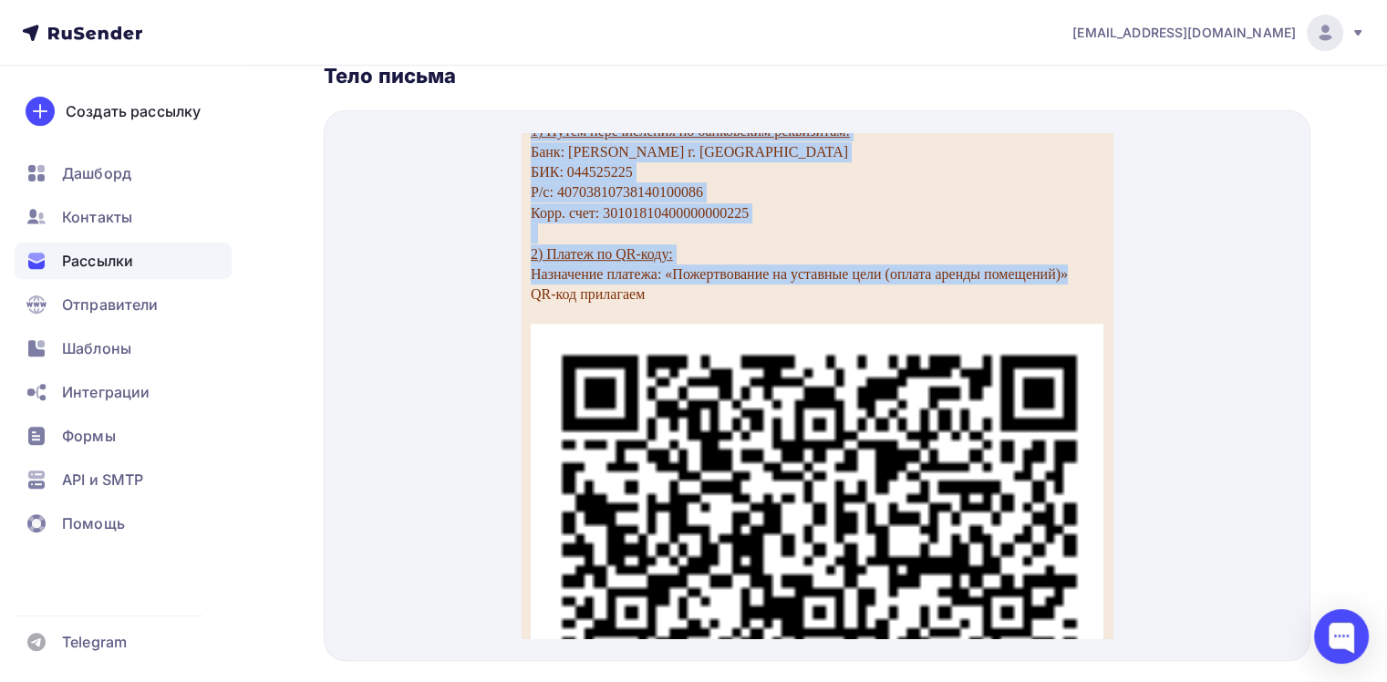
drag, startPoint x: 535, startPoint y: 252, endPoint x: 908, endPoint y: 425, distance: 411.2
copy div "Loremip dolors, ametco adip! Eli se doeiusmo t inci ut laboreet 7 dolorema, Ali…"
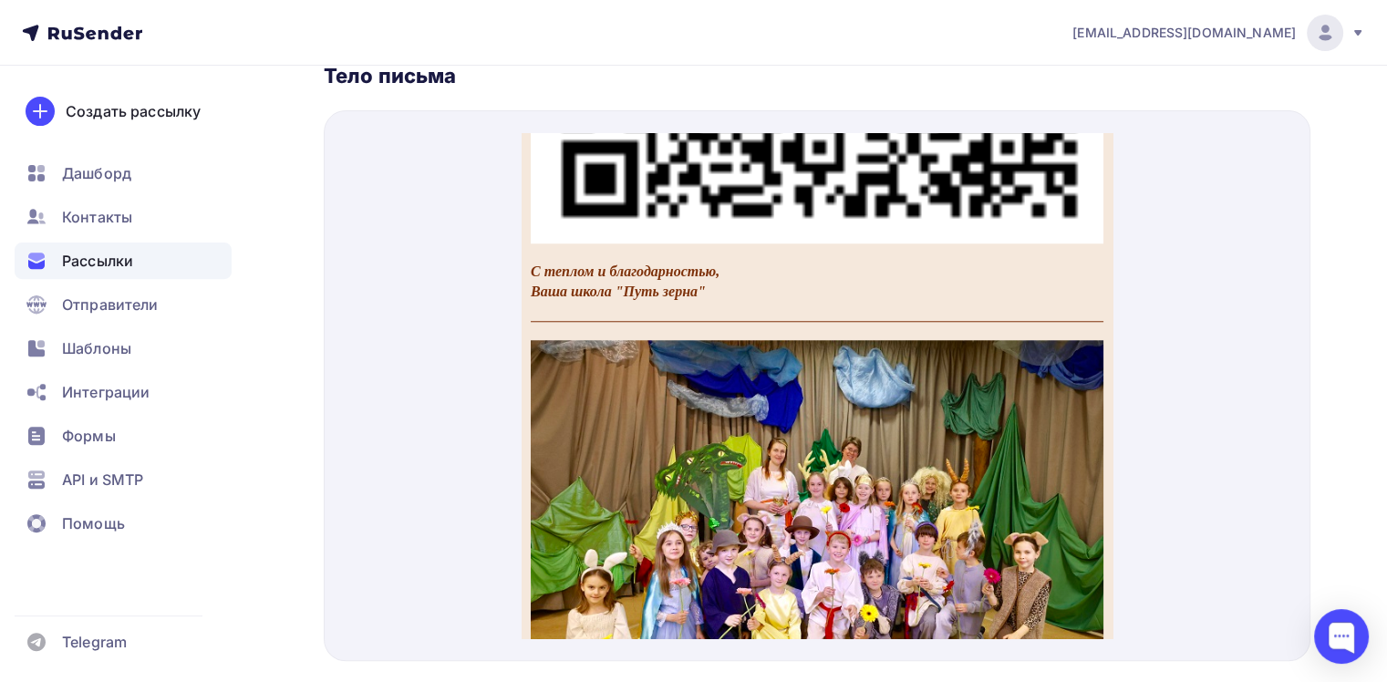
scroll to position [1700, 0]
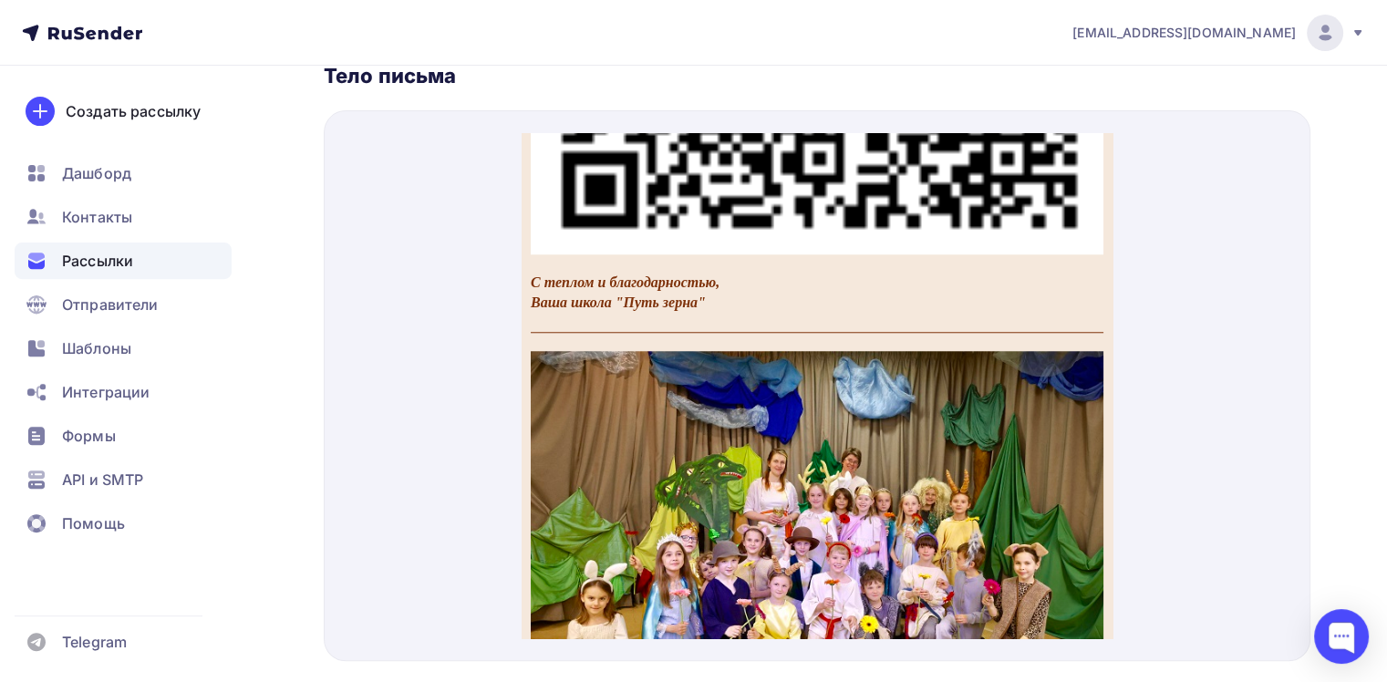
click at [1173, 489] on div at bounding box center [817, 385] width 987 height 551
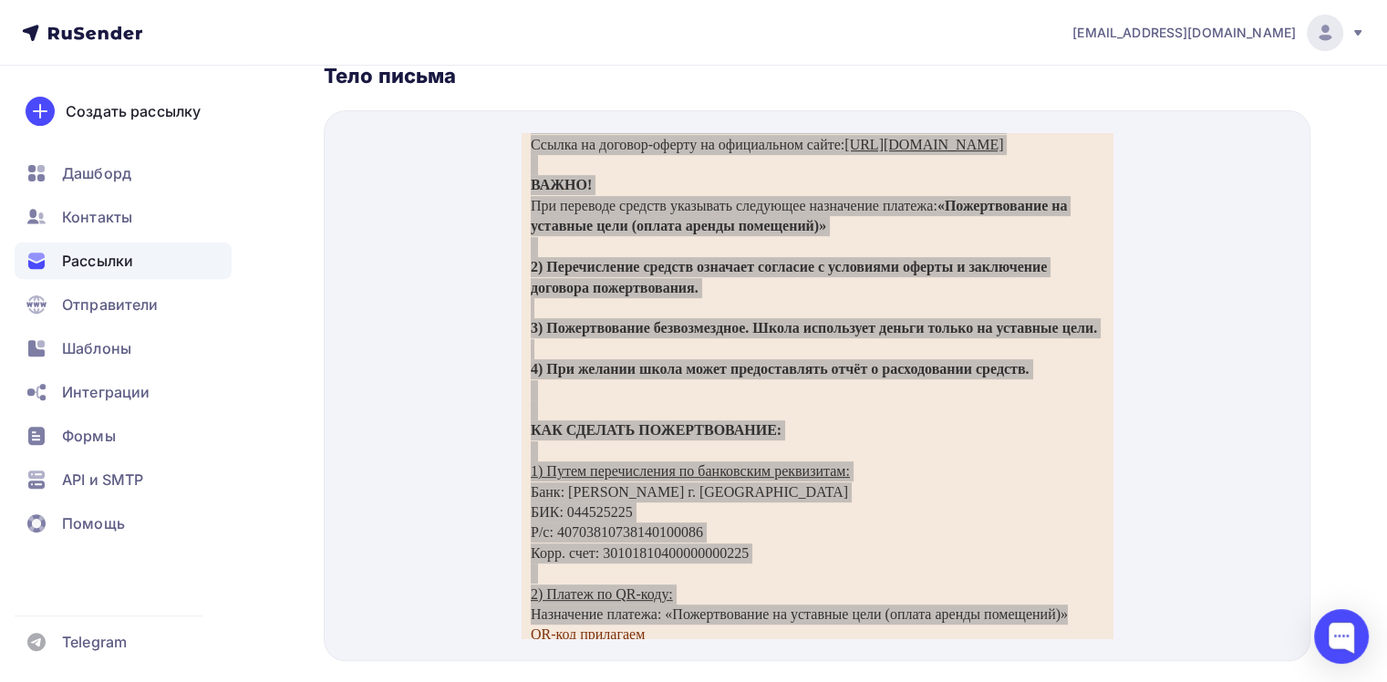
scroll to position [667, 0]
